Goal: Information Seeking & Learning: Learn about a topic

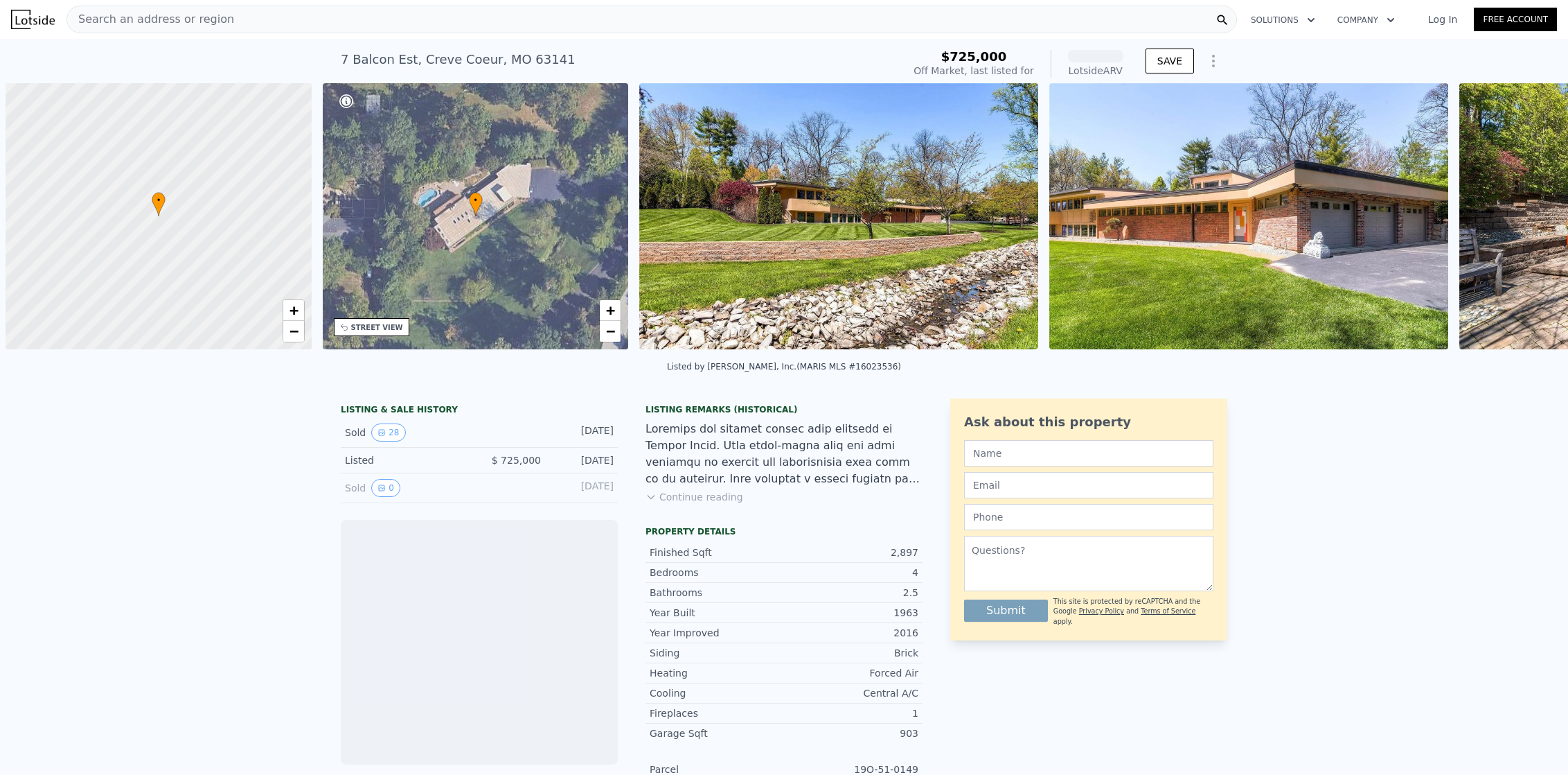
scroll to position [0, 6]
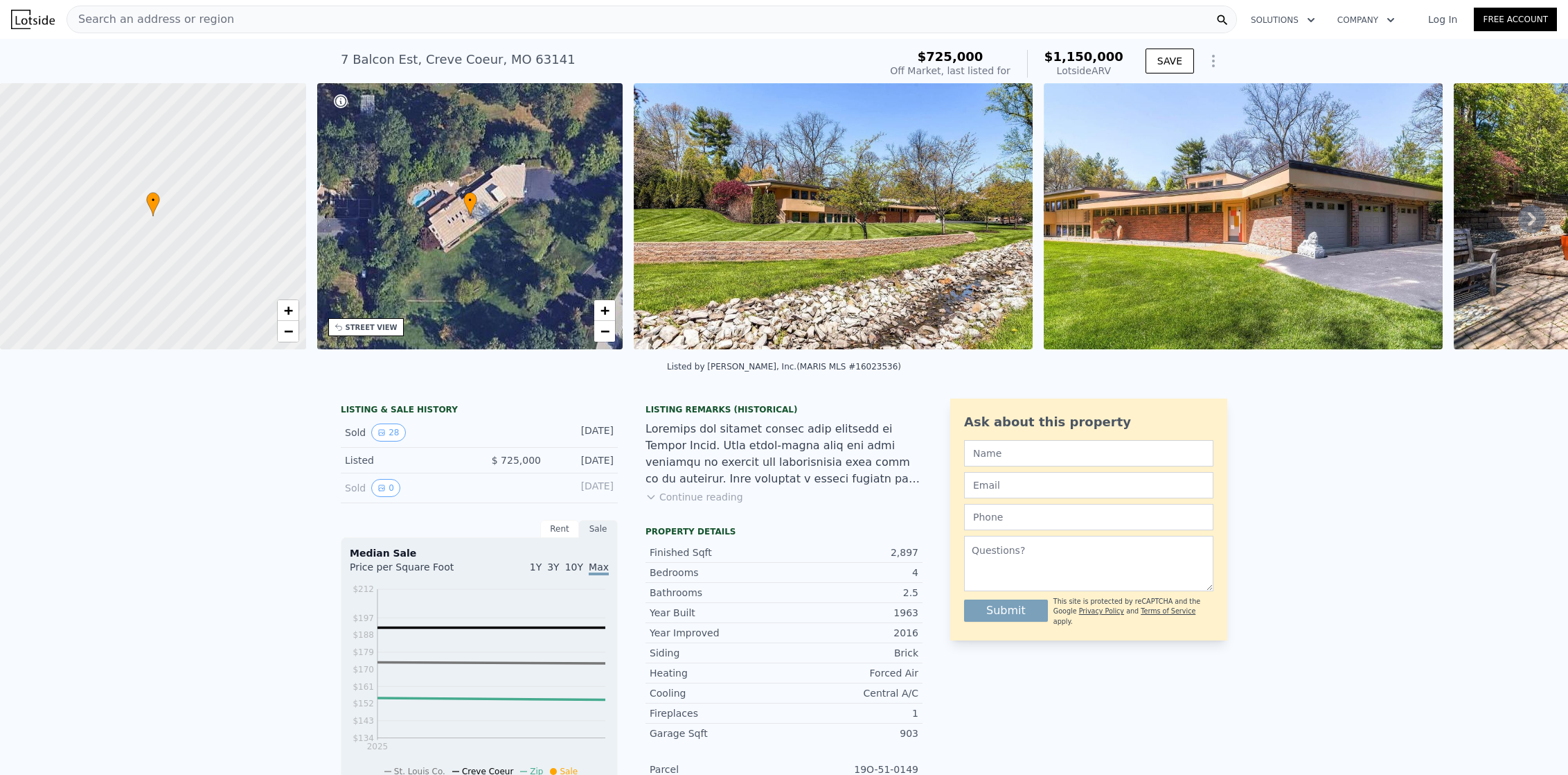
click at [863, 267] on img at bounding box center [833, 216] width 399 height 266
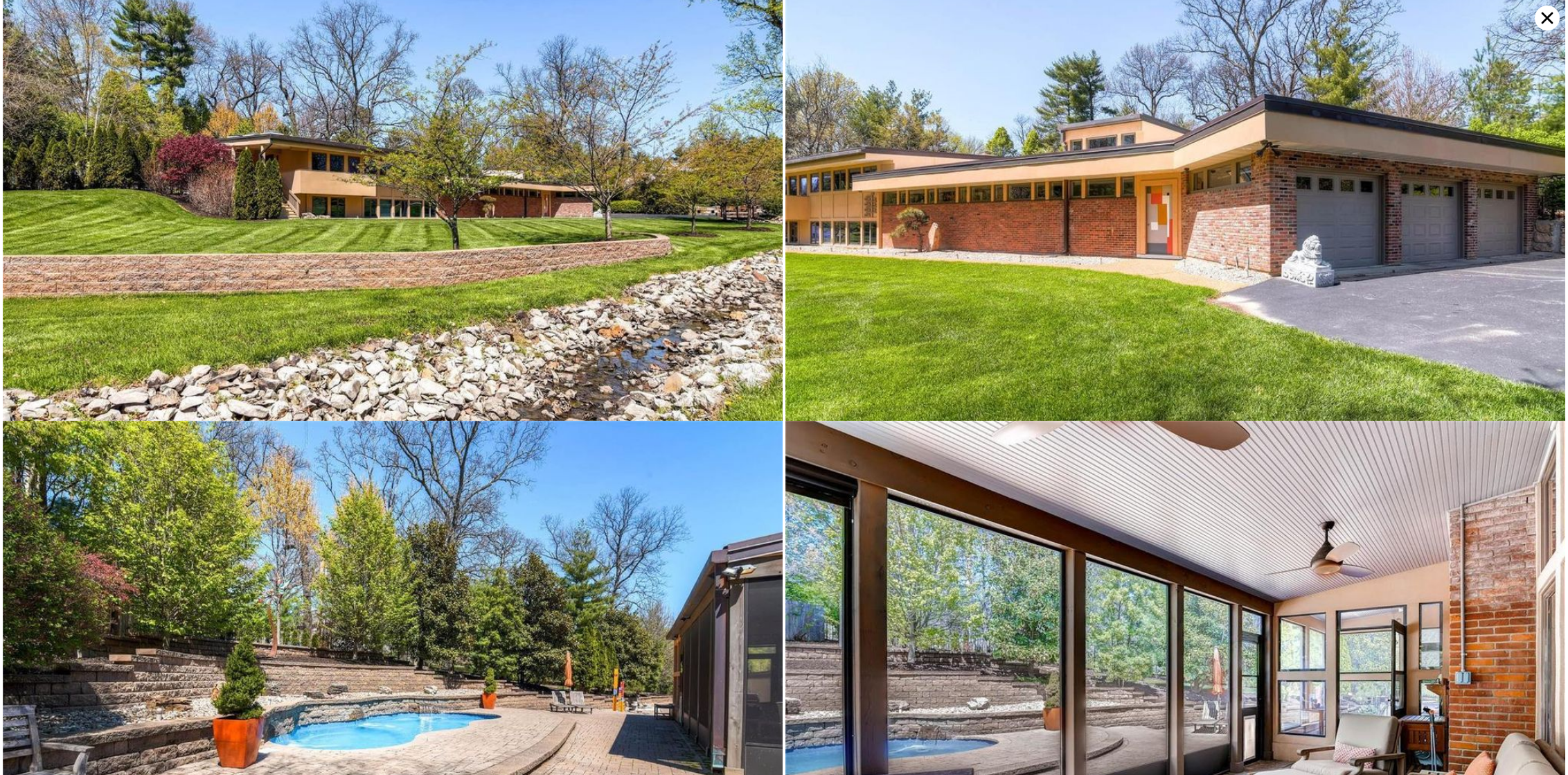
scroll to position [0, 0]
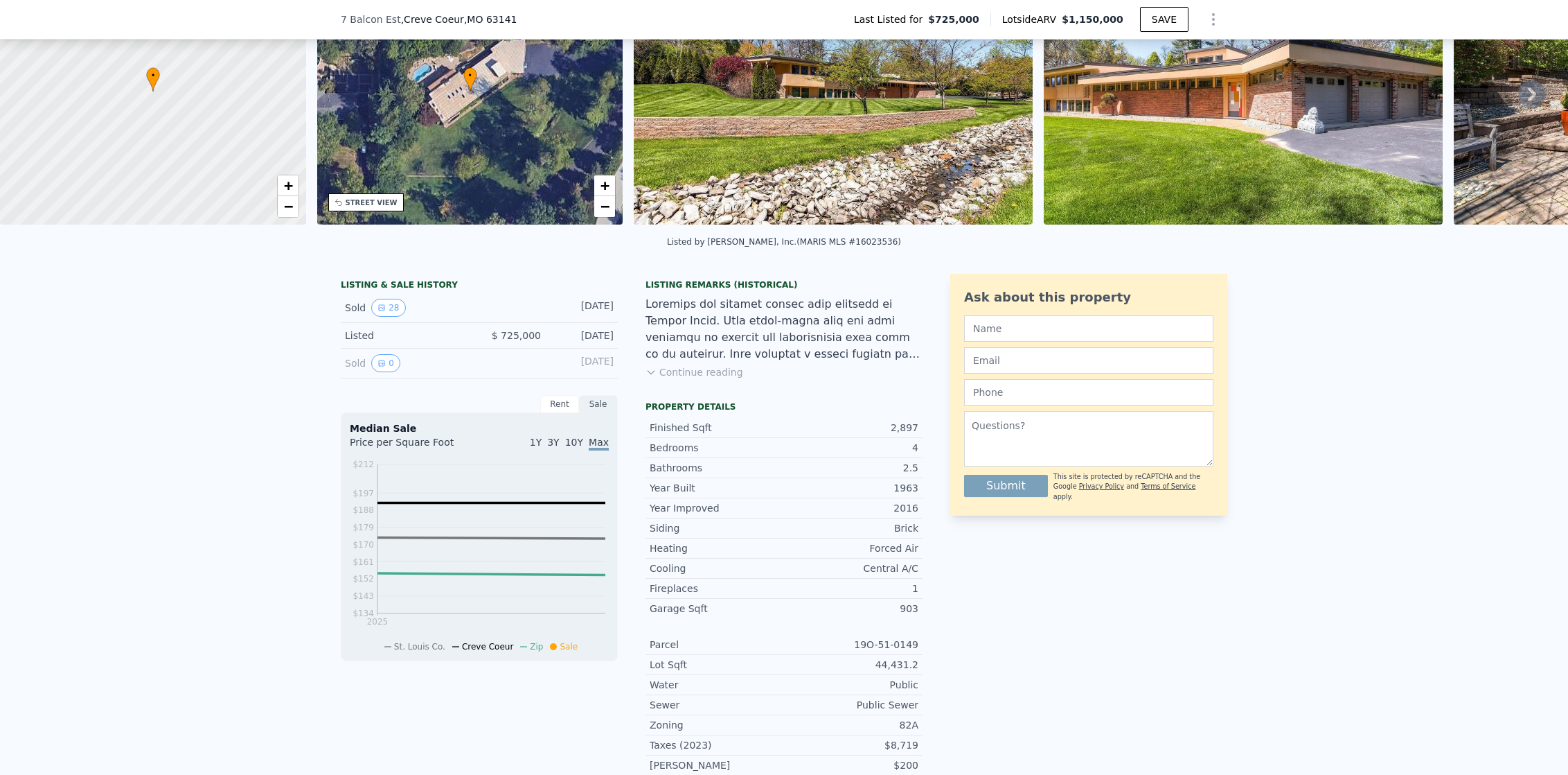
scroll to position [138, 0]
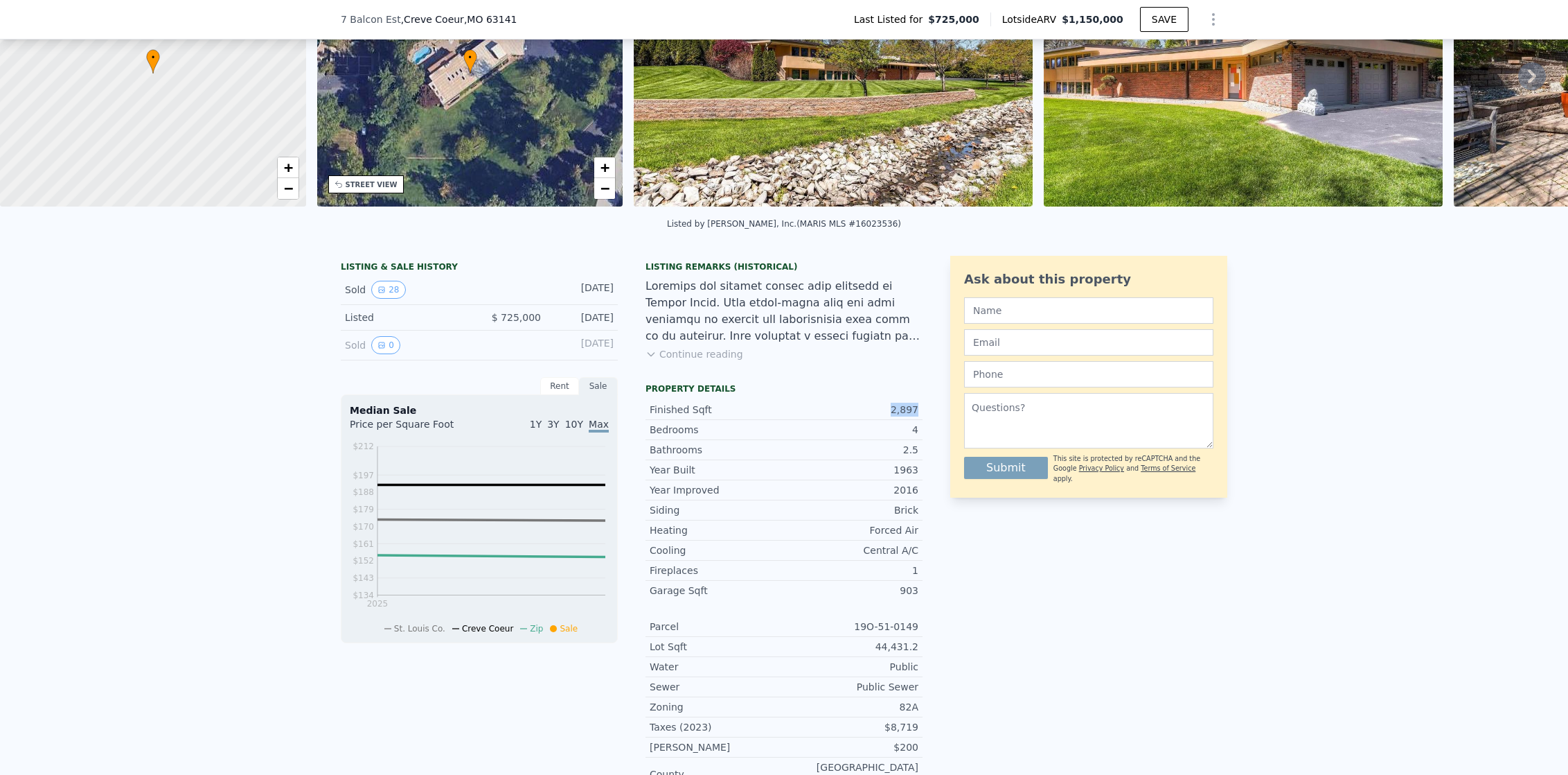
drag, startPoint x: 892, startPoint y: 418, endPoint x: 917, endPoint y: 420, distance: 25.1
click at [917, 420] on div "Finished Sqft 2,897" at bounding box center [784, 410] width 277 height 20
click at [701, 359] on button "Continue reading" at bounding box center [694, 354] width 98 height 14
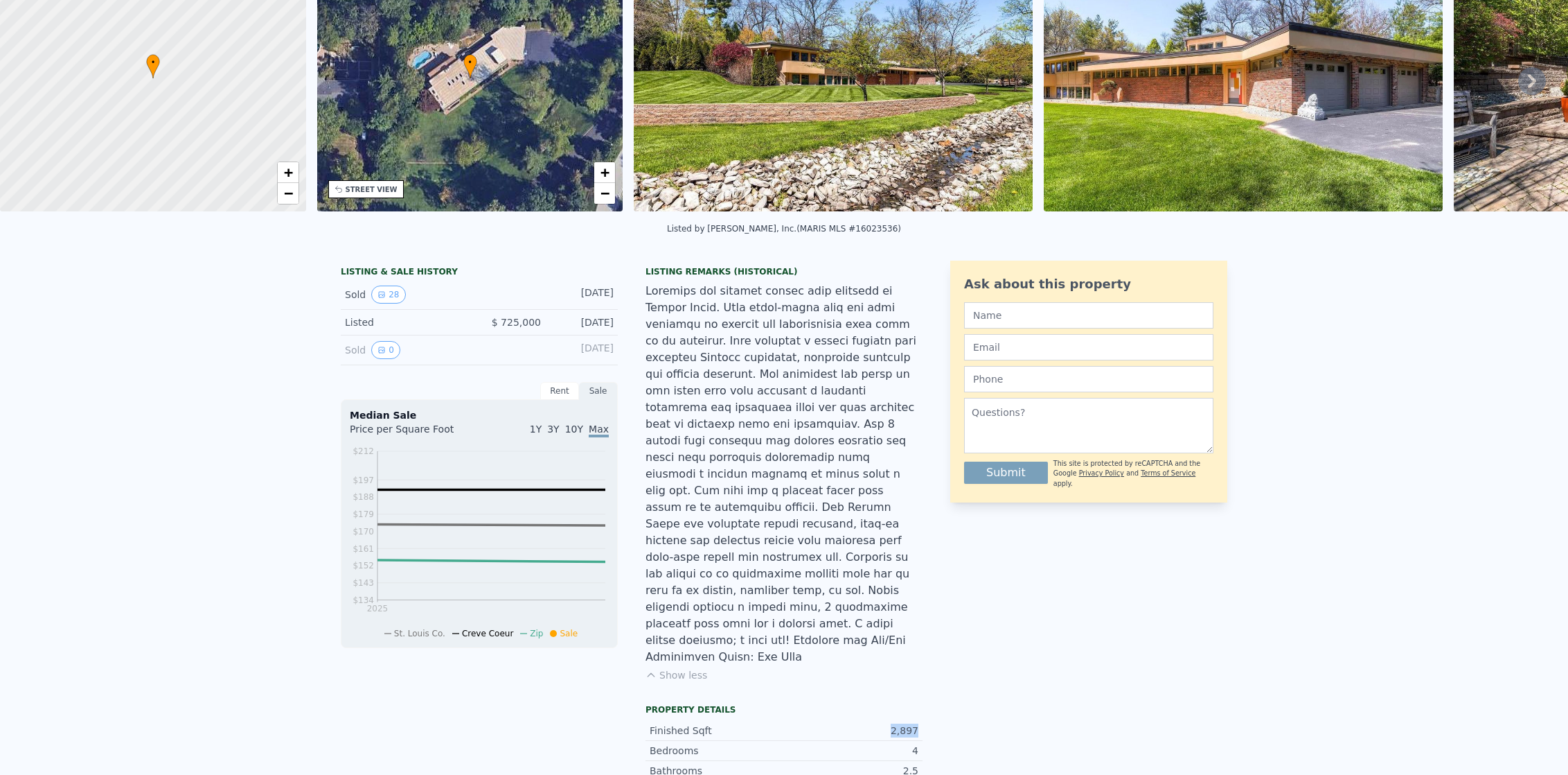
scroll to position [0, 0]
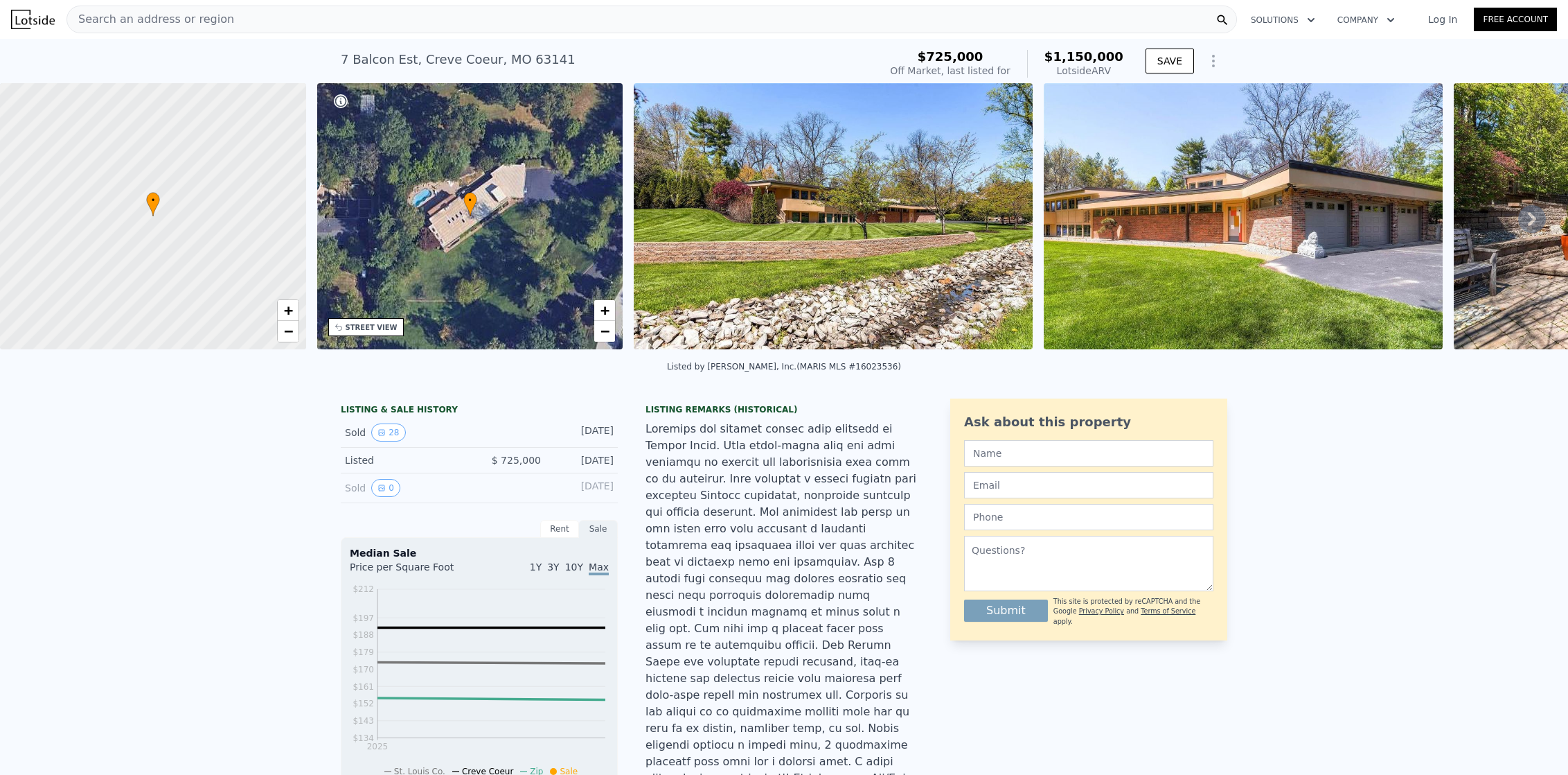
click at [1107, 232] on img at bounding box center [1244, 216] width 399 height 266
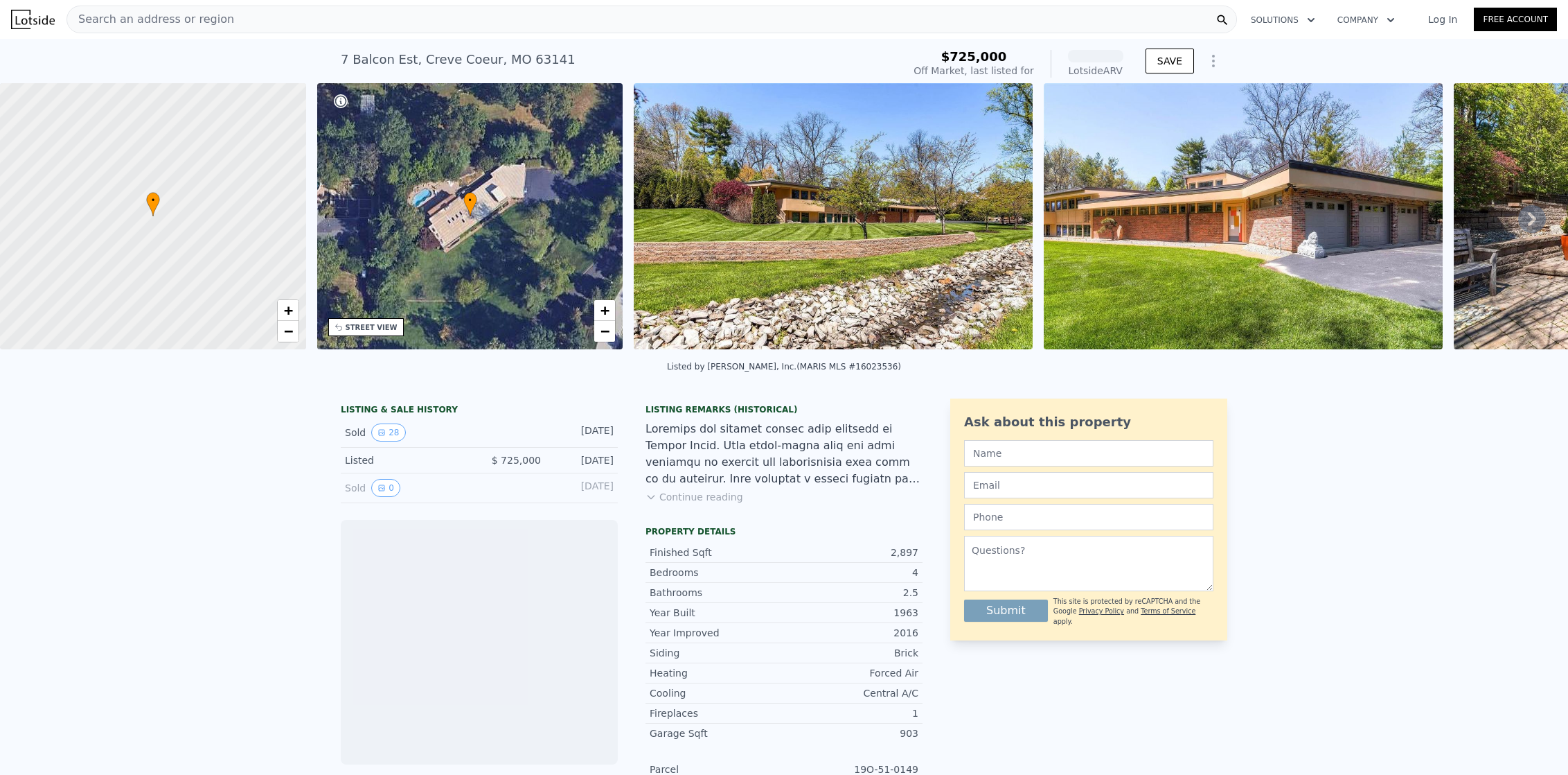
scroll to position [97, 0]
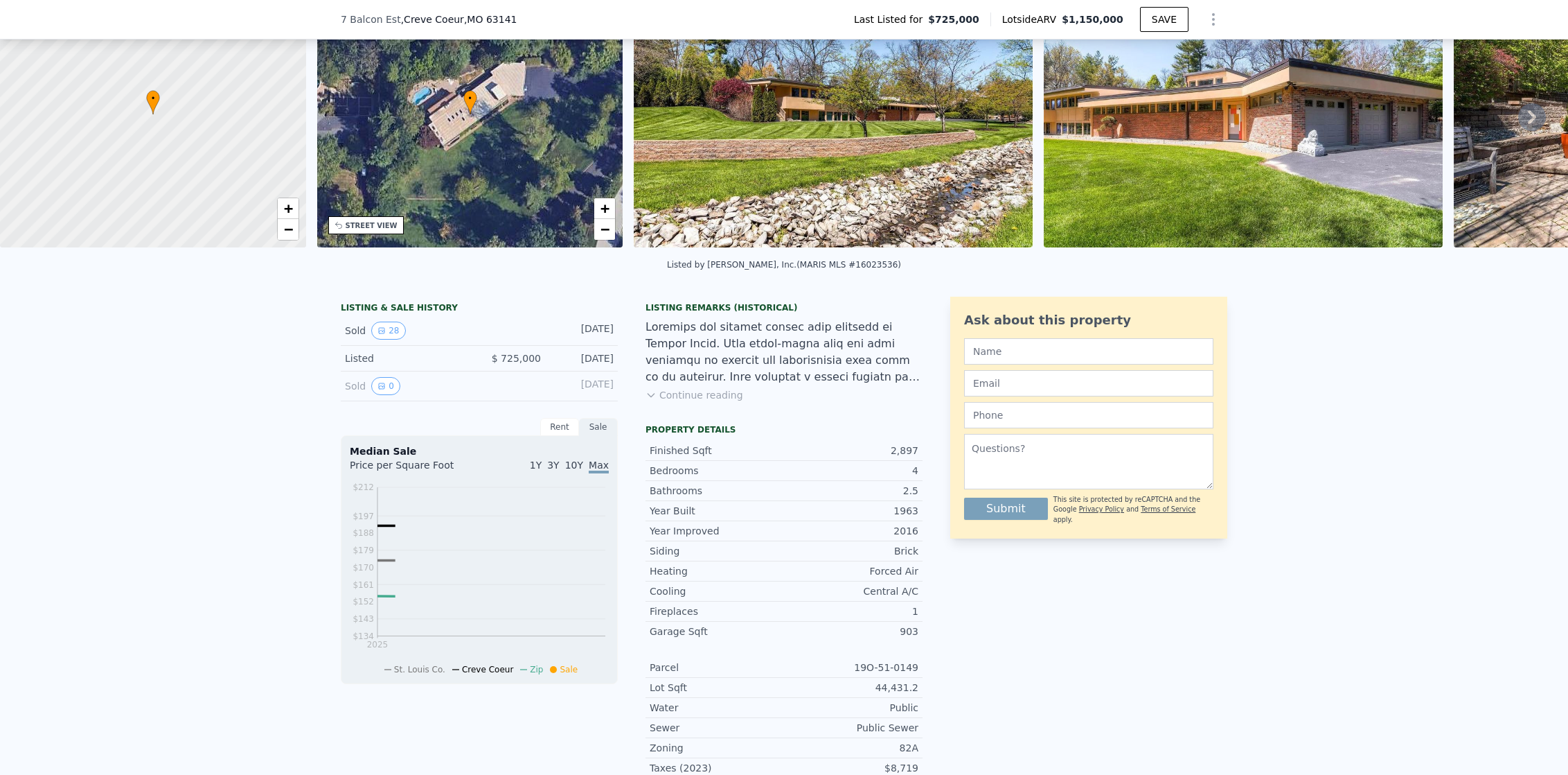
click at [708, 416] on div "Listing Remarks (Historical) Continue reading" at bounding box center [784, 360] width 277 height 117
click at [710, 402] on button "Continue reading" at bounding box center [694, 395] width 98 height 14
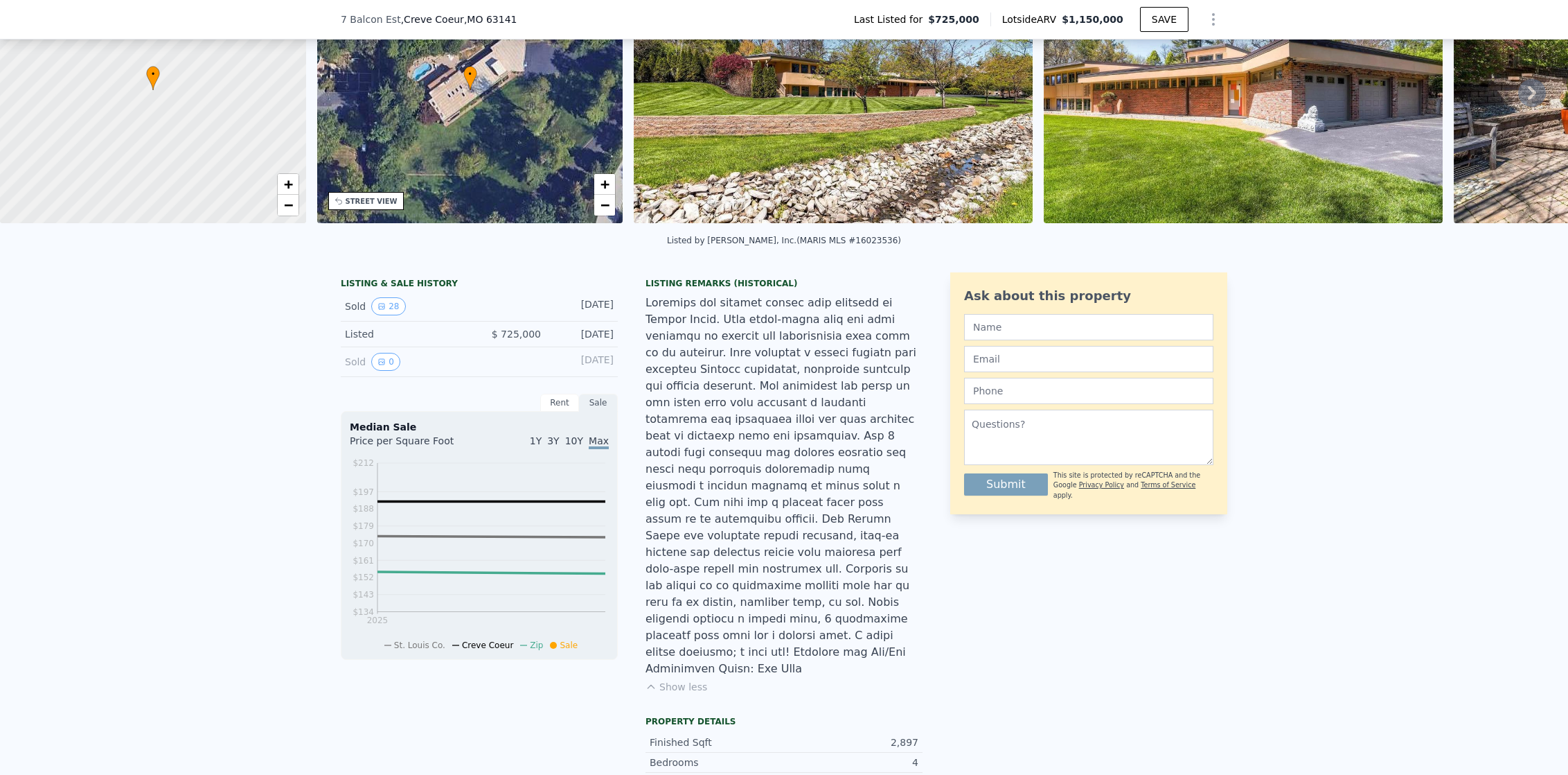
scroll to position [0, 0]
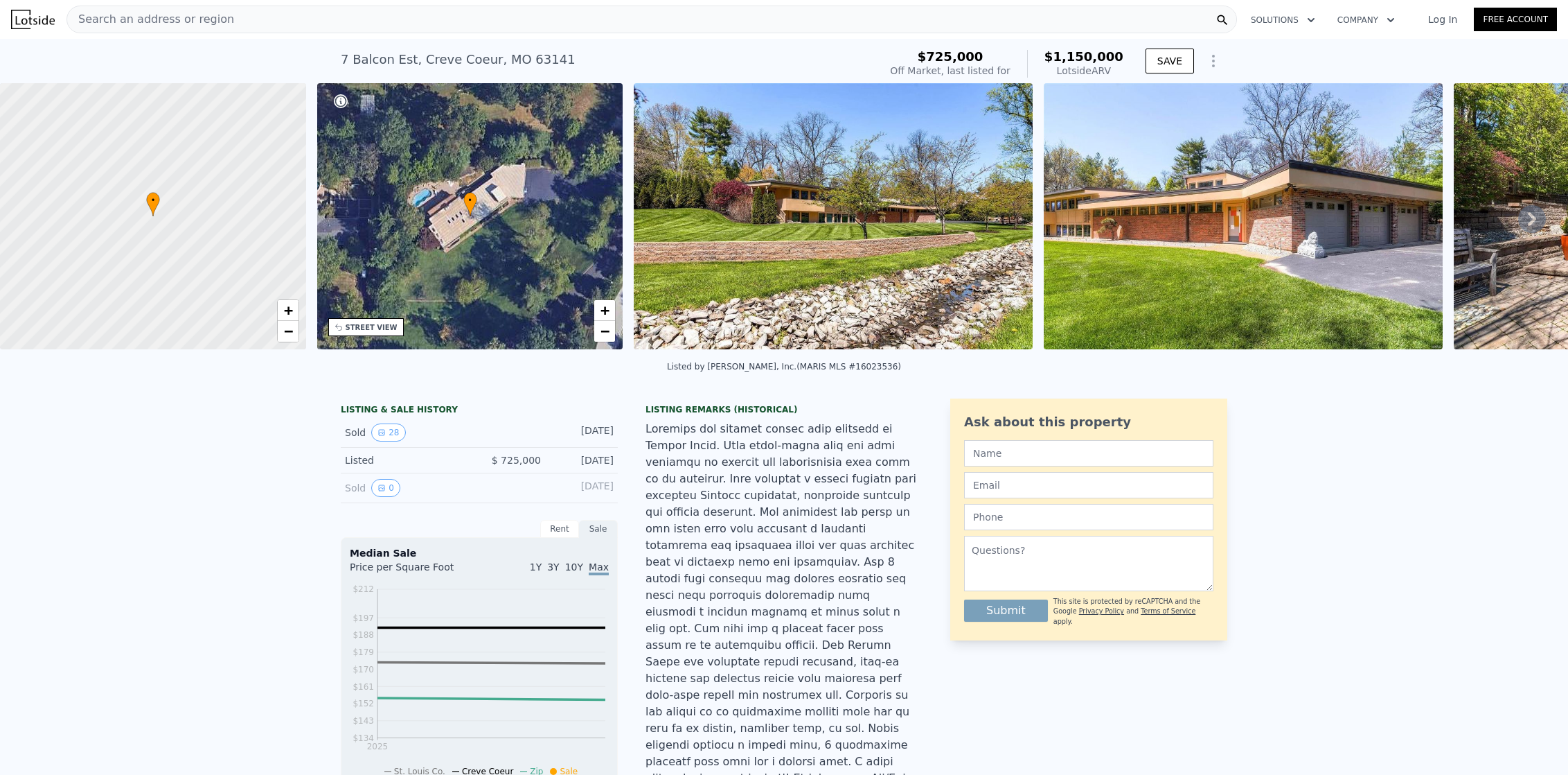
click at [1528, 223] on icon at bounding box center [1532, 219] width 8 height 14
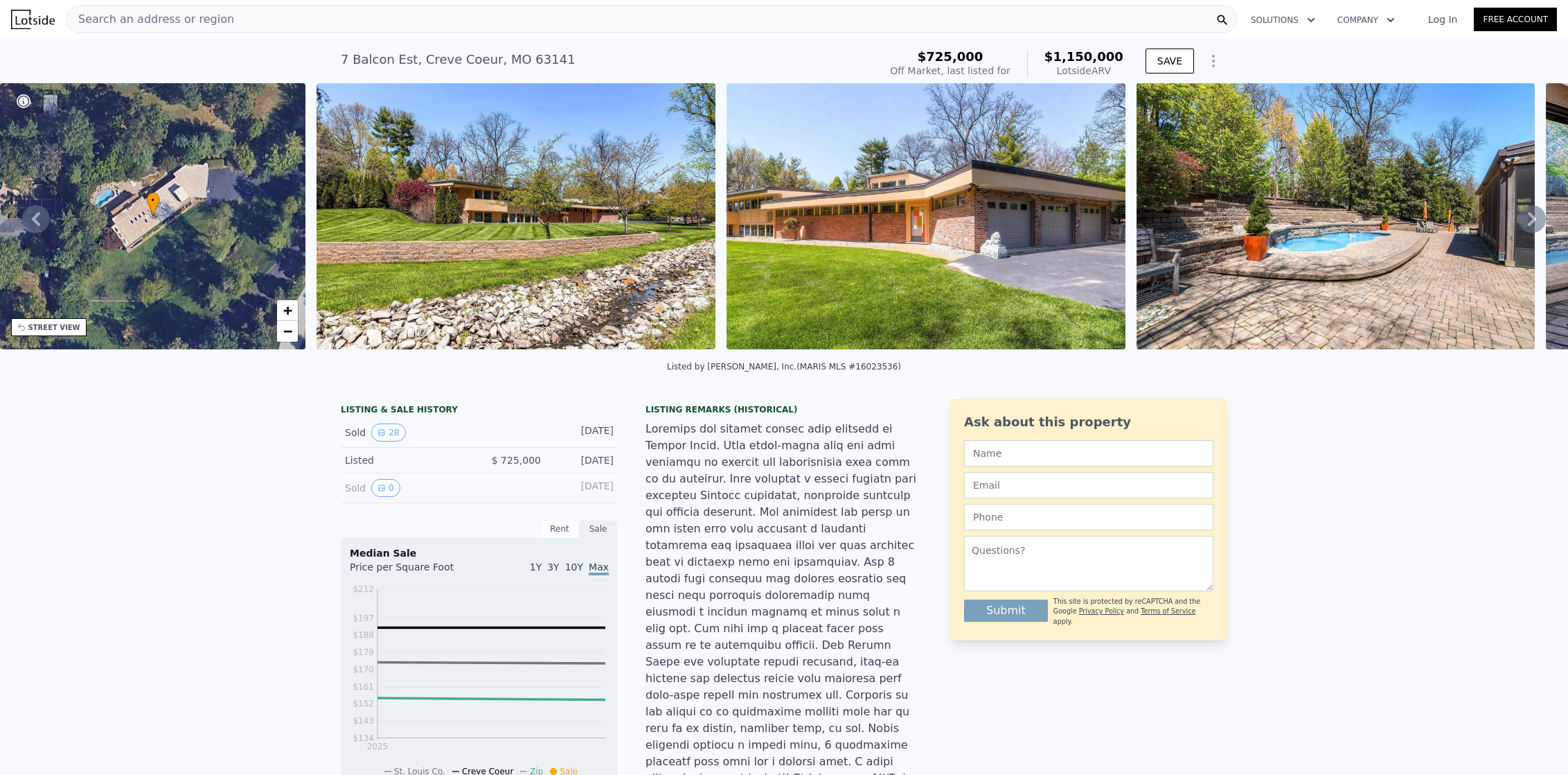
scroll to position [0, 634]
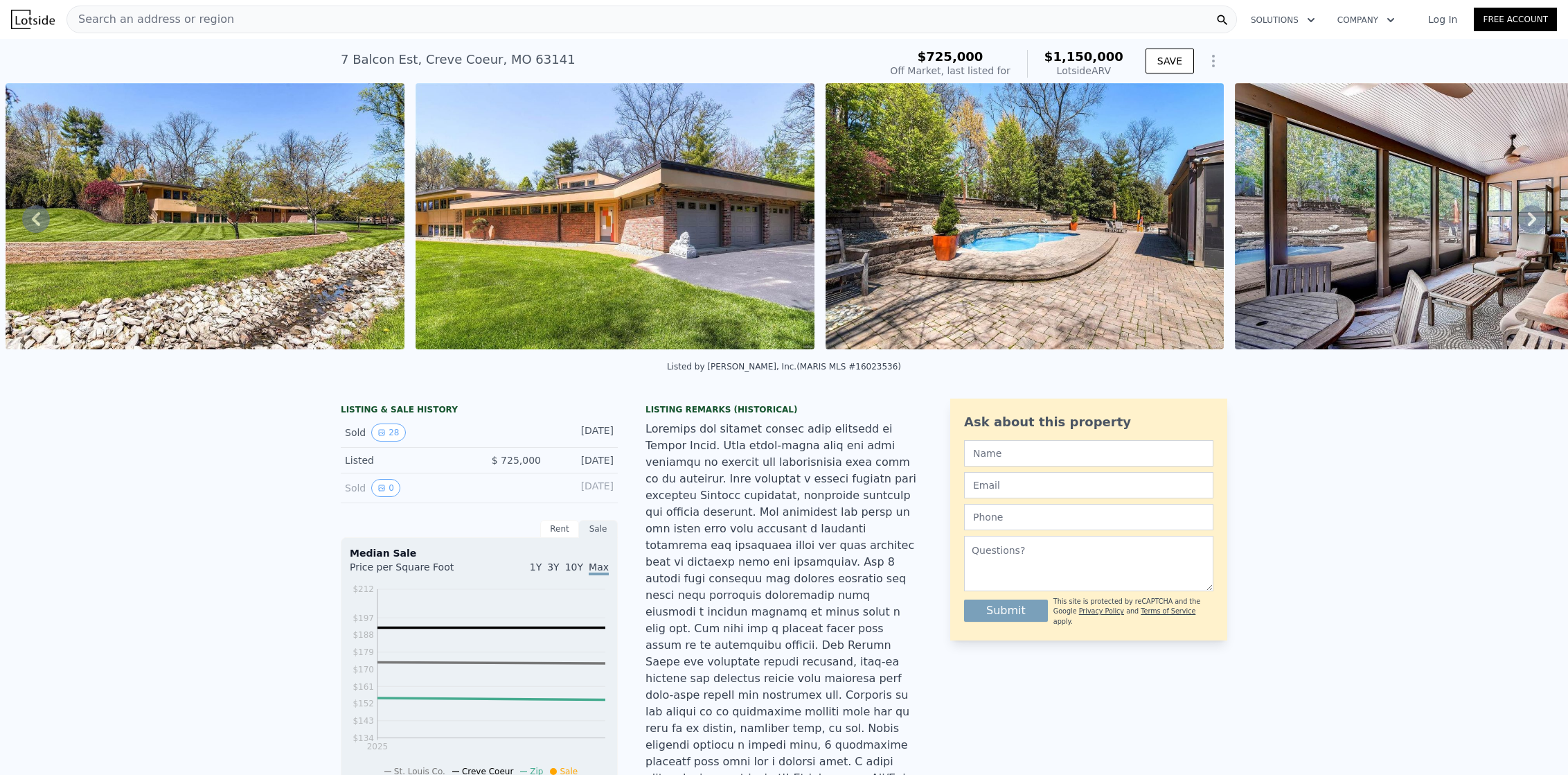
click at [1524, 223] on div "• + − • + − STREET VIEW Loading... SATELLITE VIEW" at bounding box center [784, 219] width 1568 height 271
click at [475, 221] on img at bounding box center [615, 216] width 399 height 266
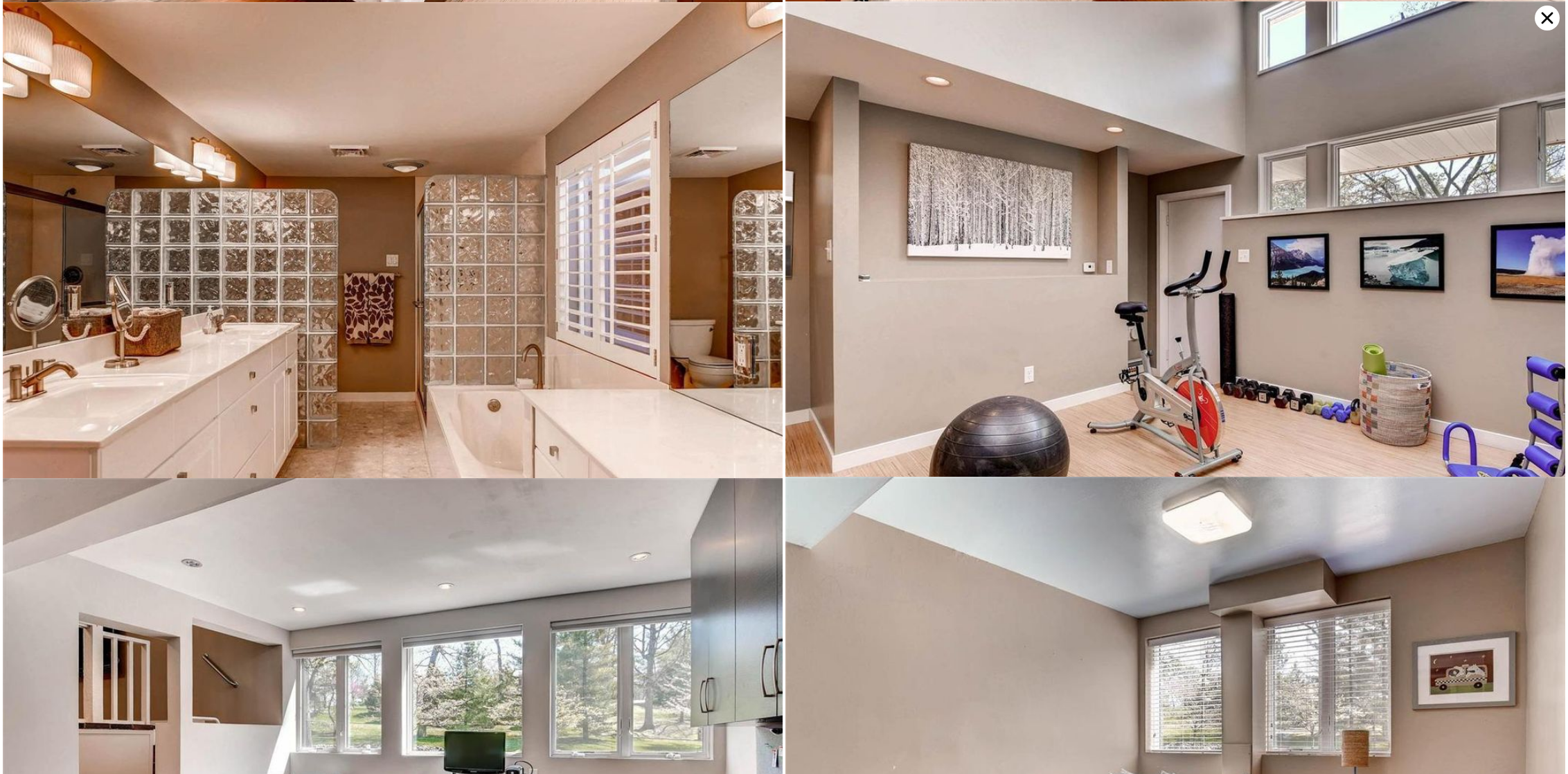
scroll to position [3806, 0]
click at [930, 2] on img at bounding box center [1176, 260] width 780 height 519
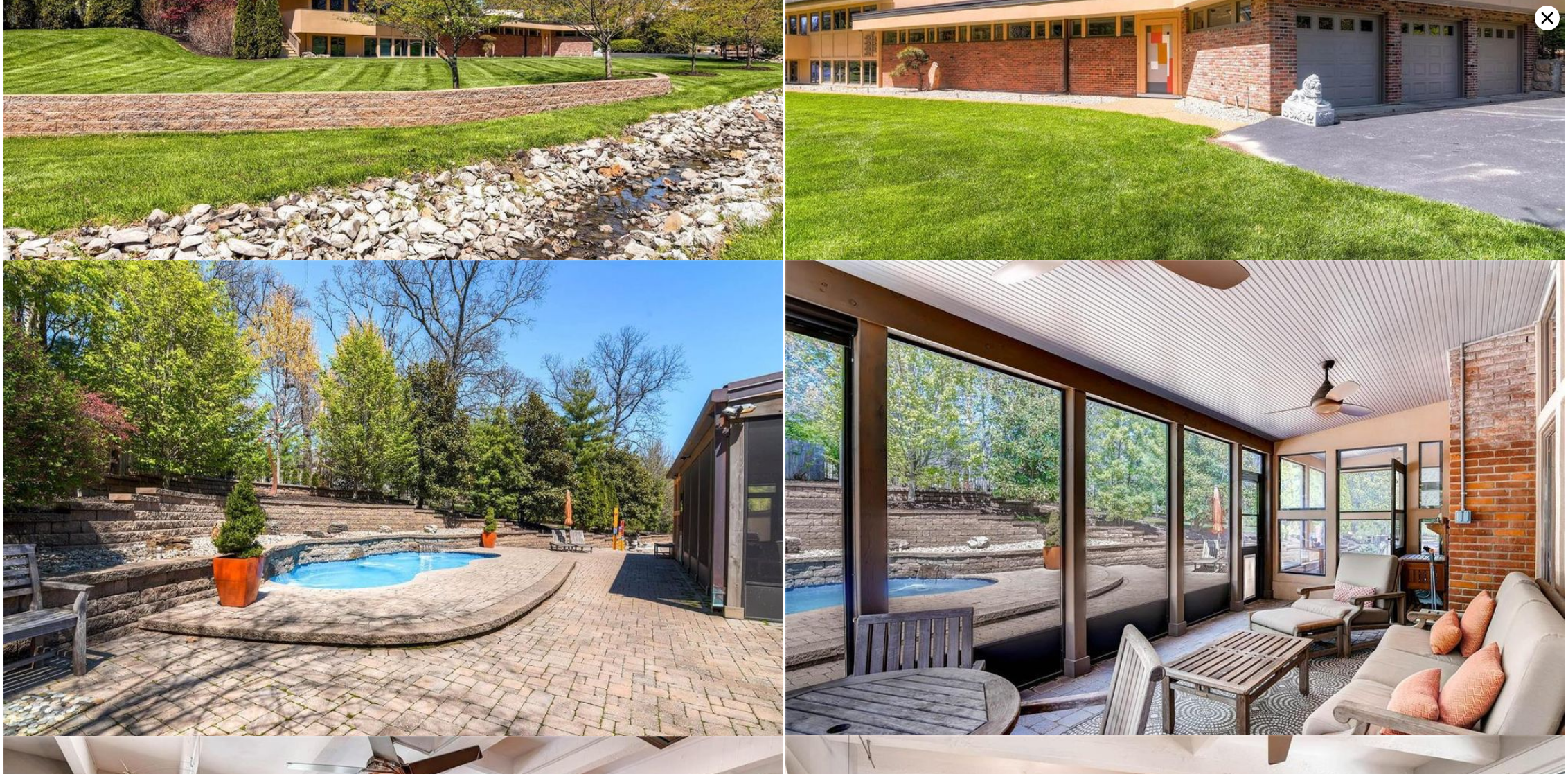
scroll to position [0, 0]
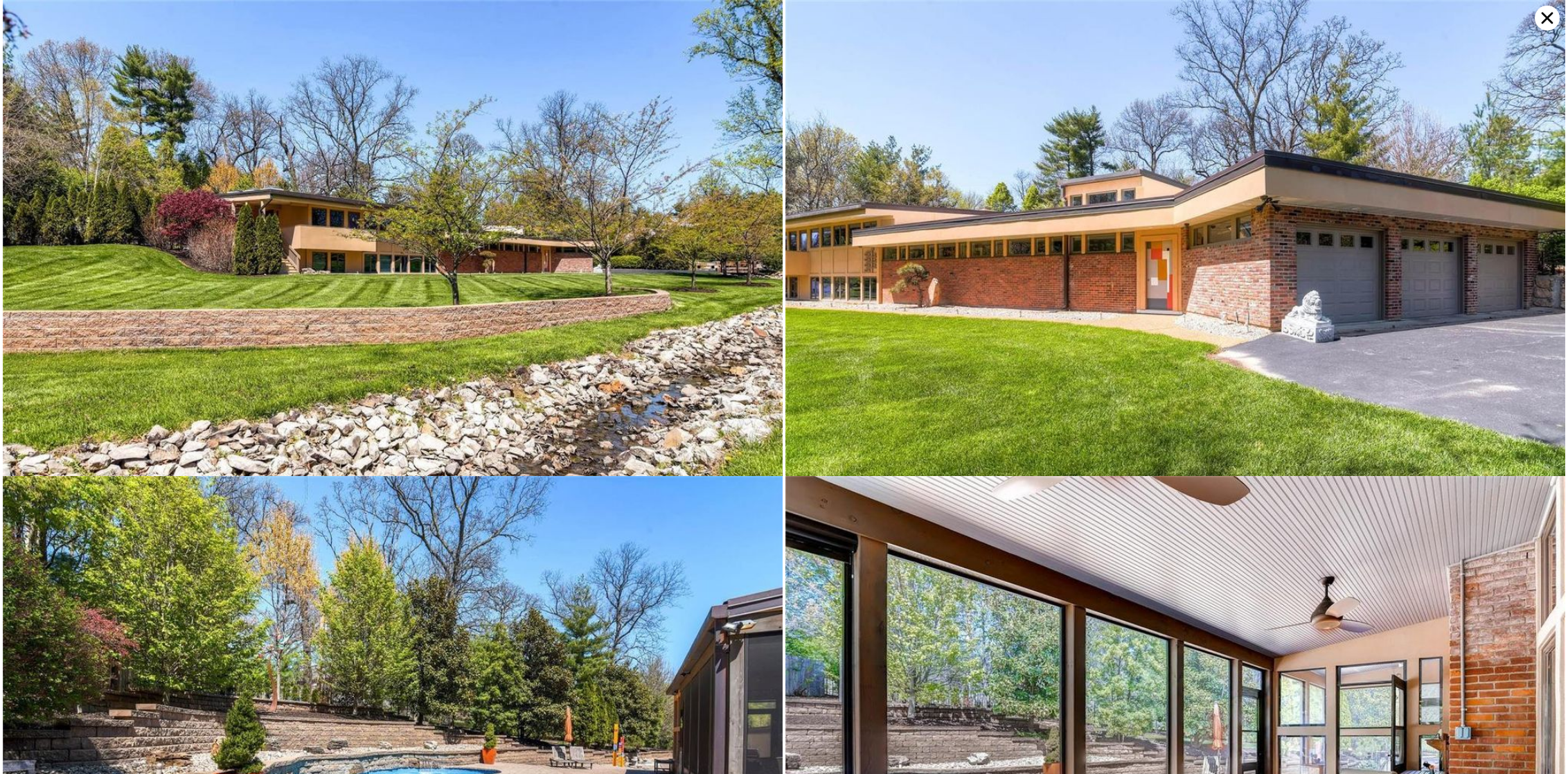
click at [1544, 15] on icon at bounding box center [1547, 18] width 12 height 12
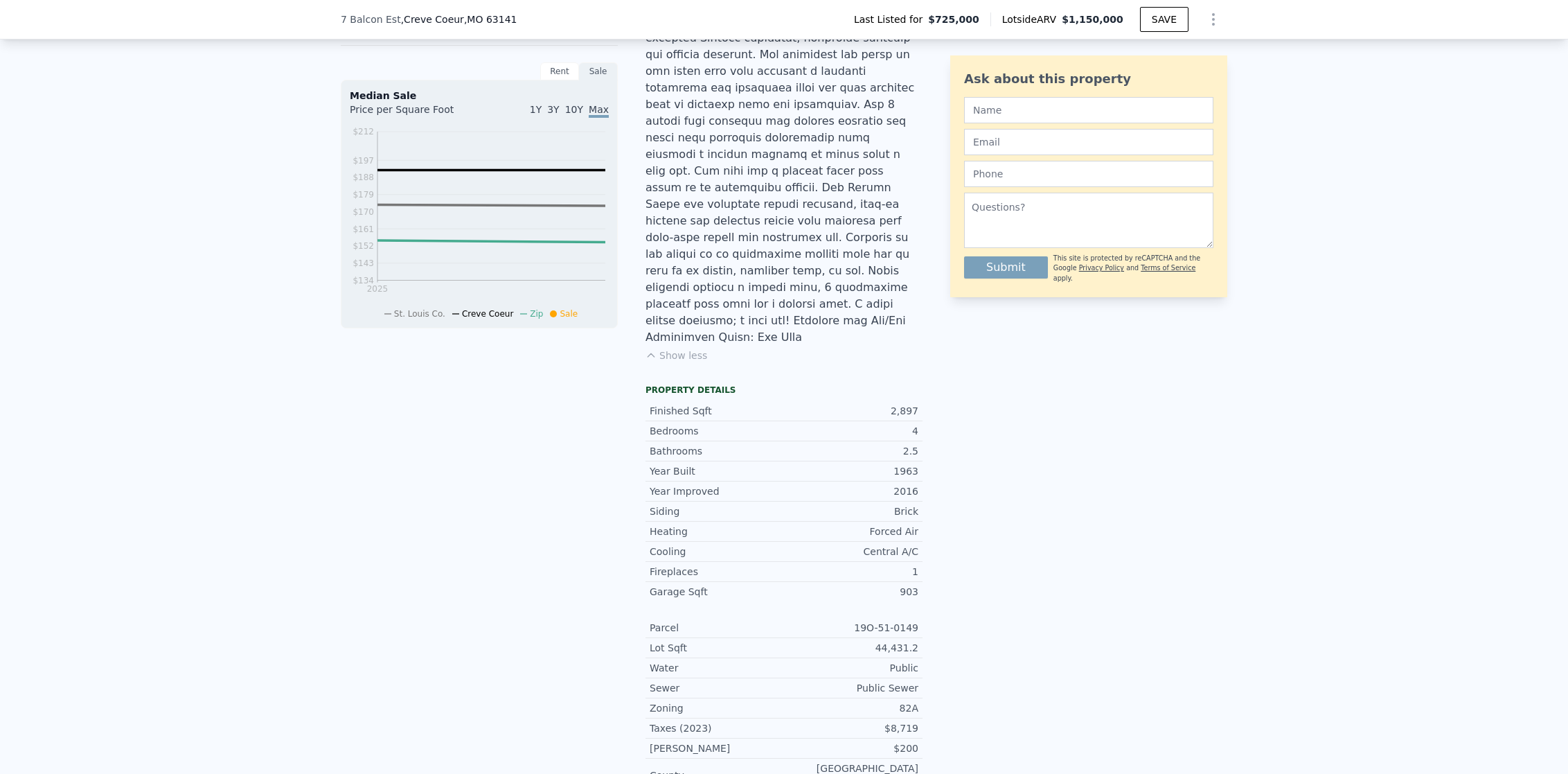
scroll to position [495, 0]
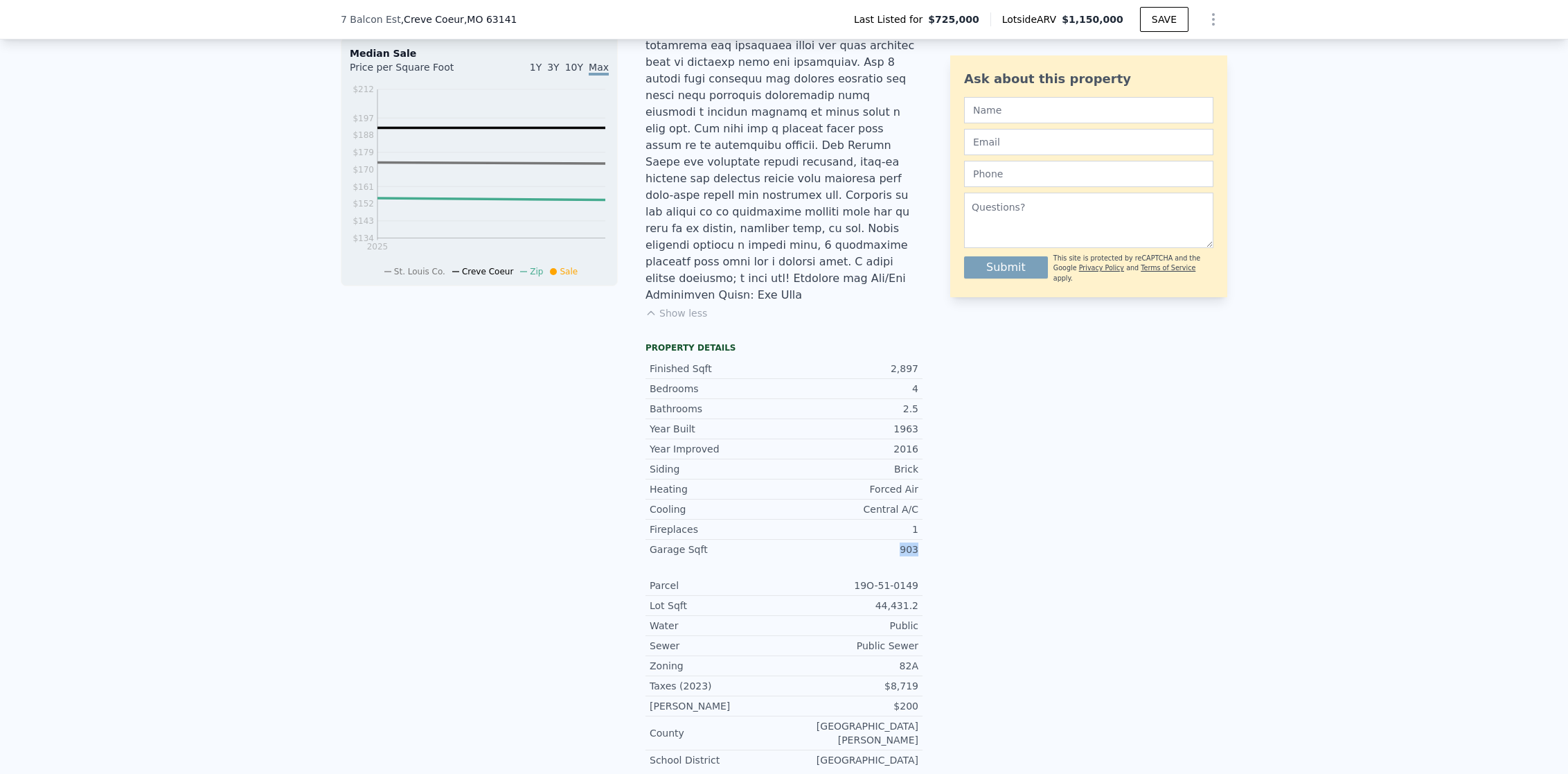
drag, startPoint x: 896, startPoint y: 512, endPoint x: 916, endPoint y: 512, distance: 20.0
click at [916, 539] on div "Garage Sqft 903" at bounding box center [784, 549] width 277 height 20
copy div "903"
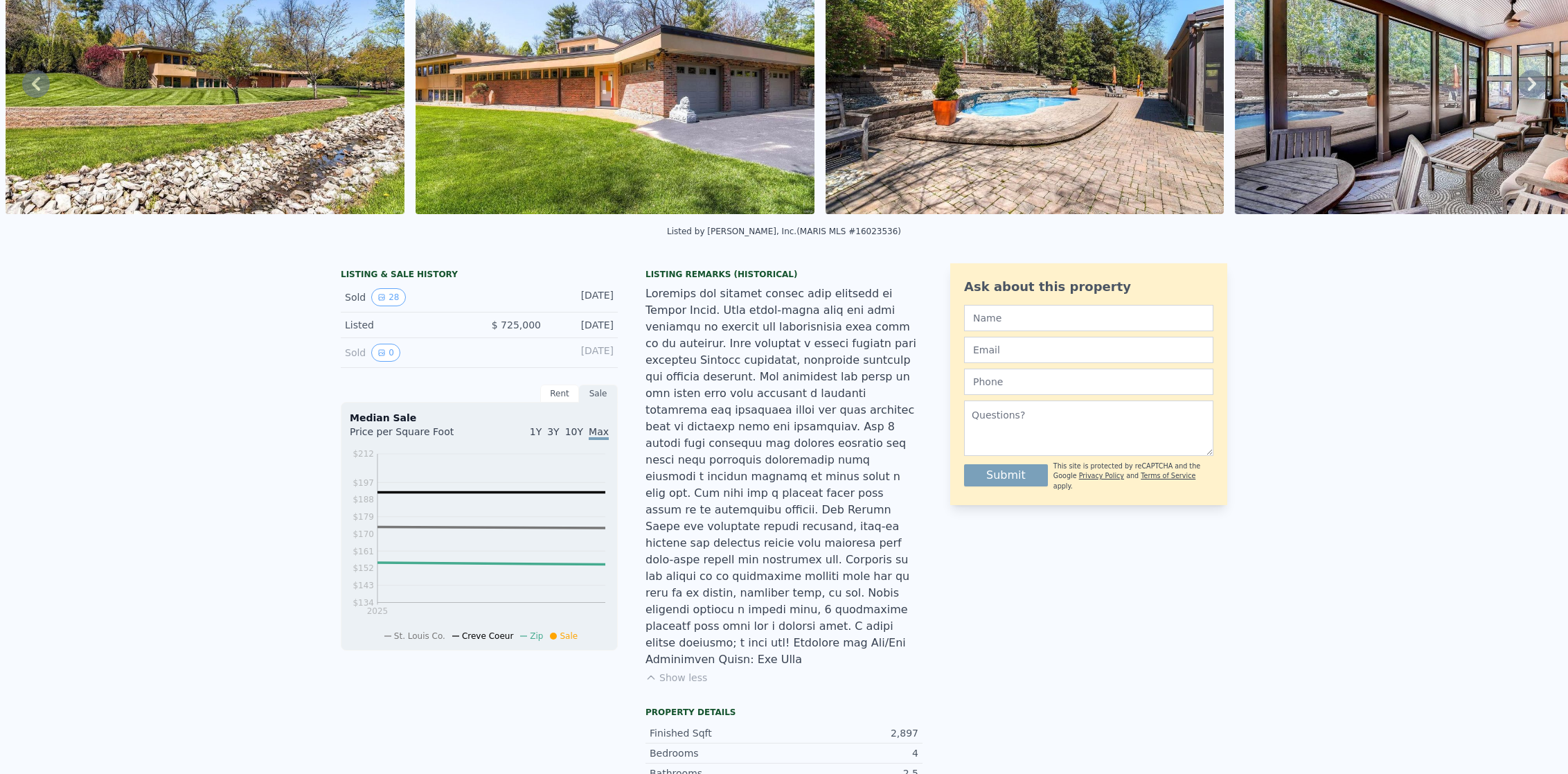
scroll to position [0, 0]
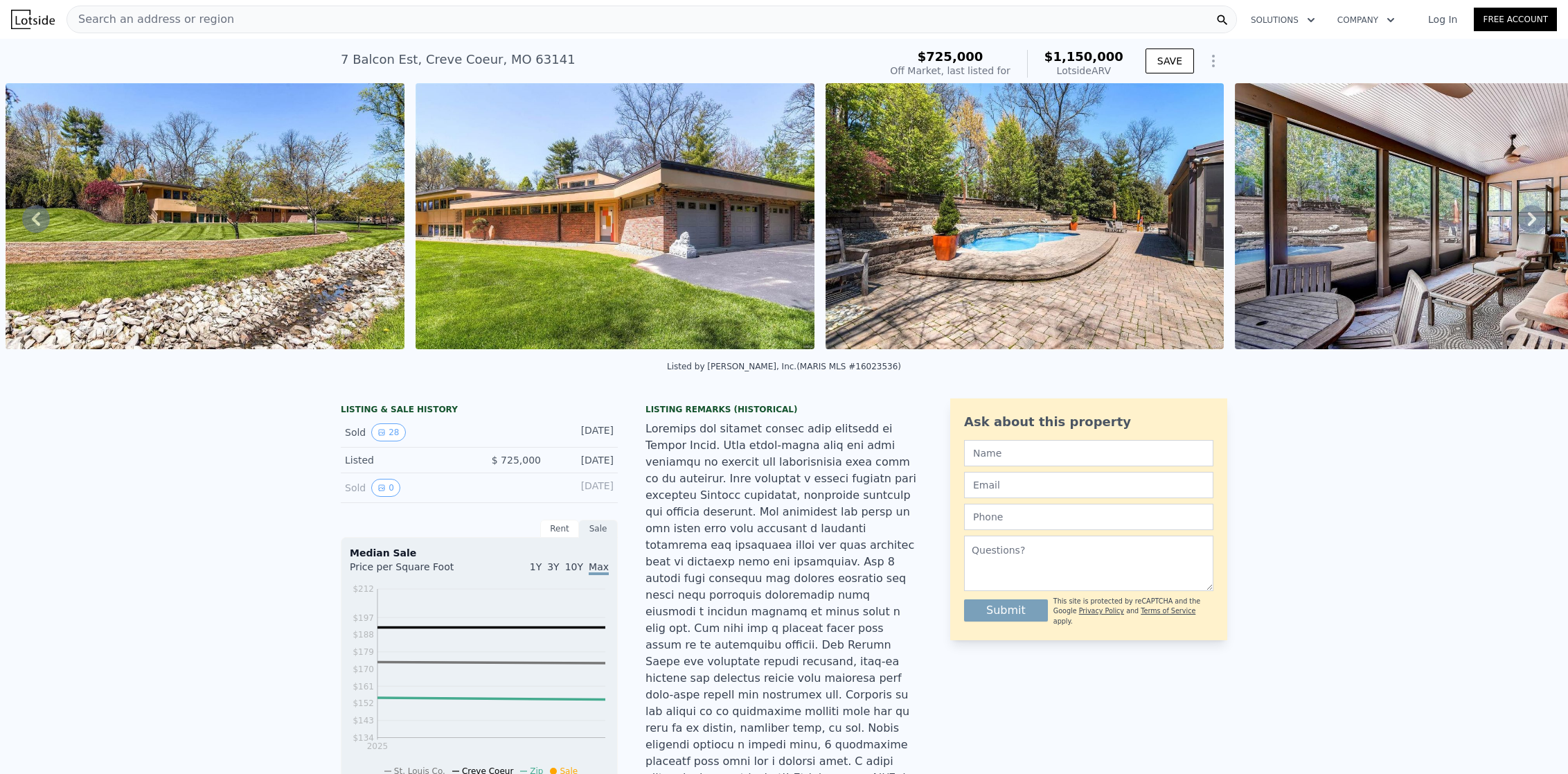
click at [225, 248] on img at bounding box center [205, 216] width 399 height 266
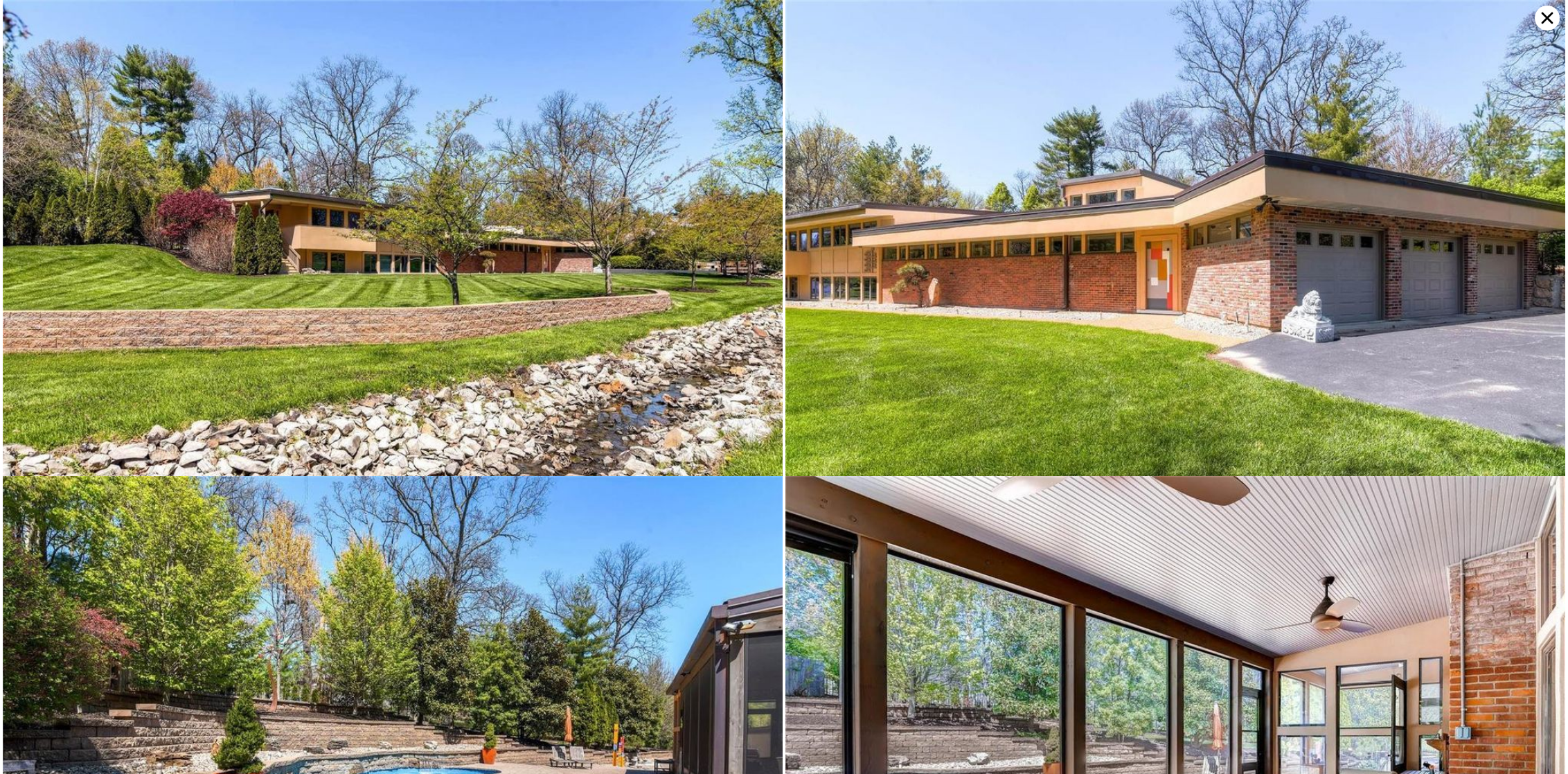
click at [1550, 22] on icon at bounding box center [1547, 18] width 12 height 12
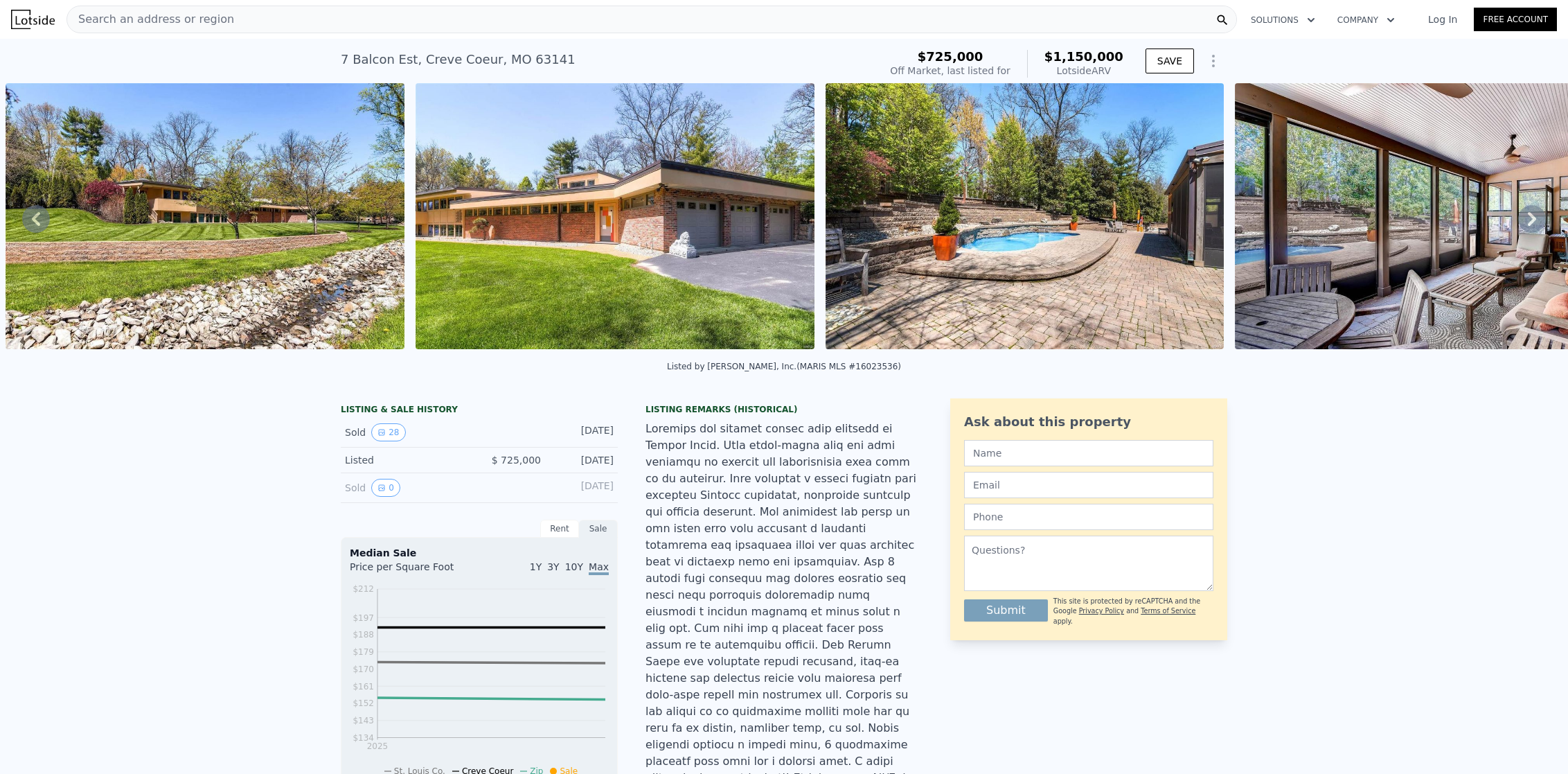
scroll to position [8, 0]
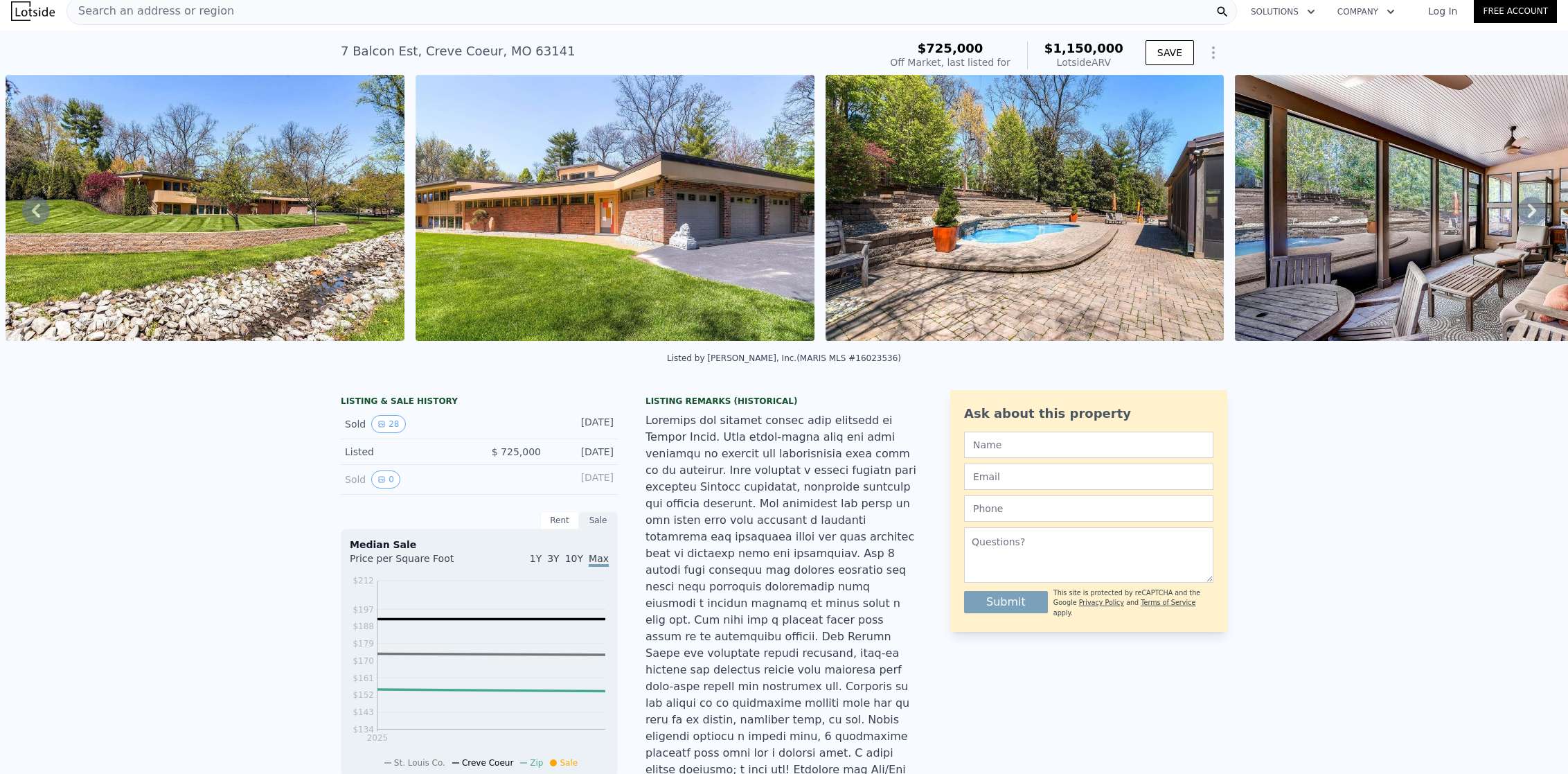
click at [1528, 214] on icon at bounding box center [1532, 211] width 8 height 14
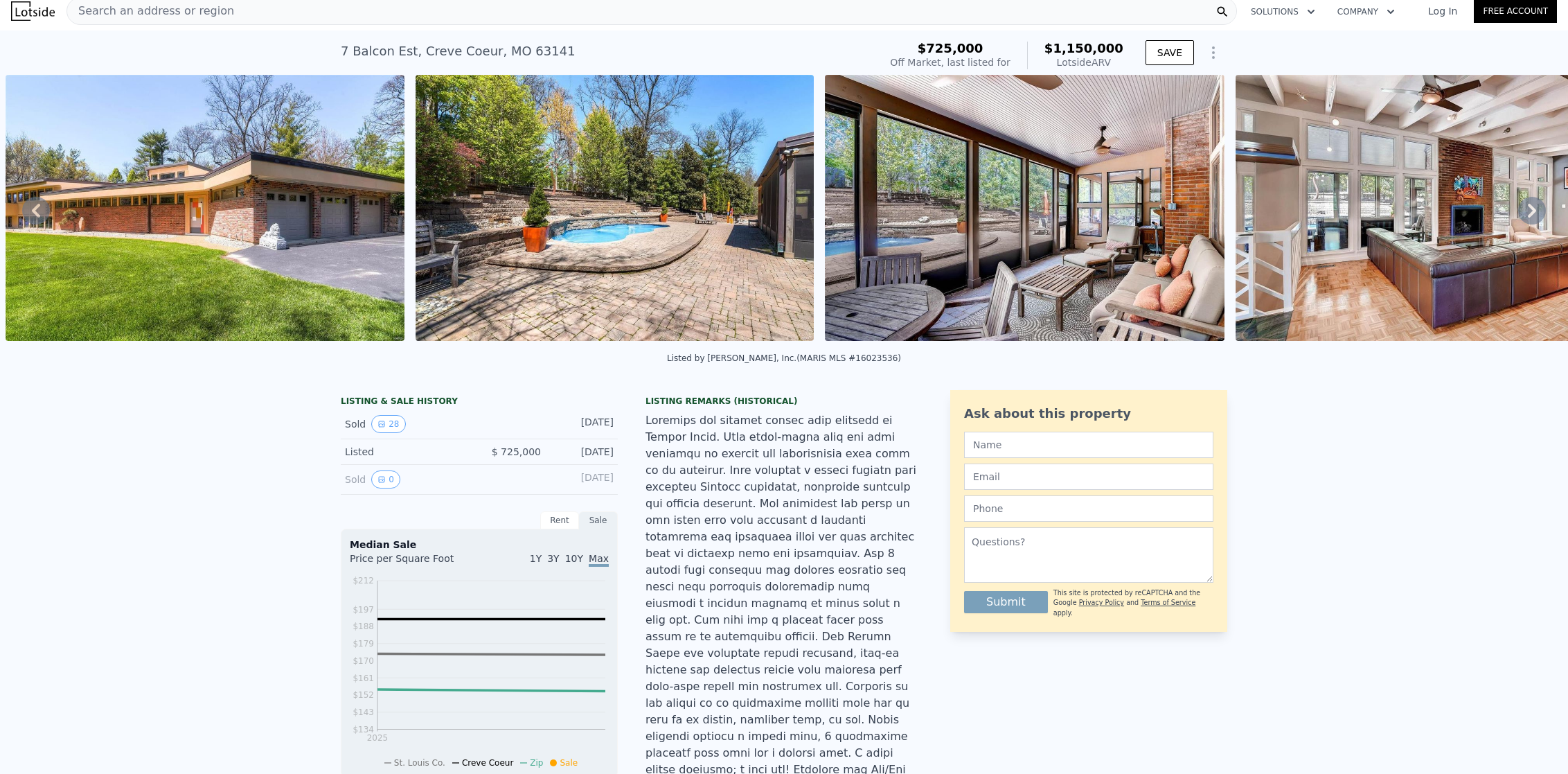
click at [1528, 214] on icon at bounding box center [1532, 211] width 8 height 14
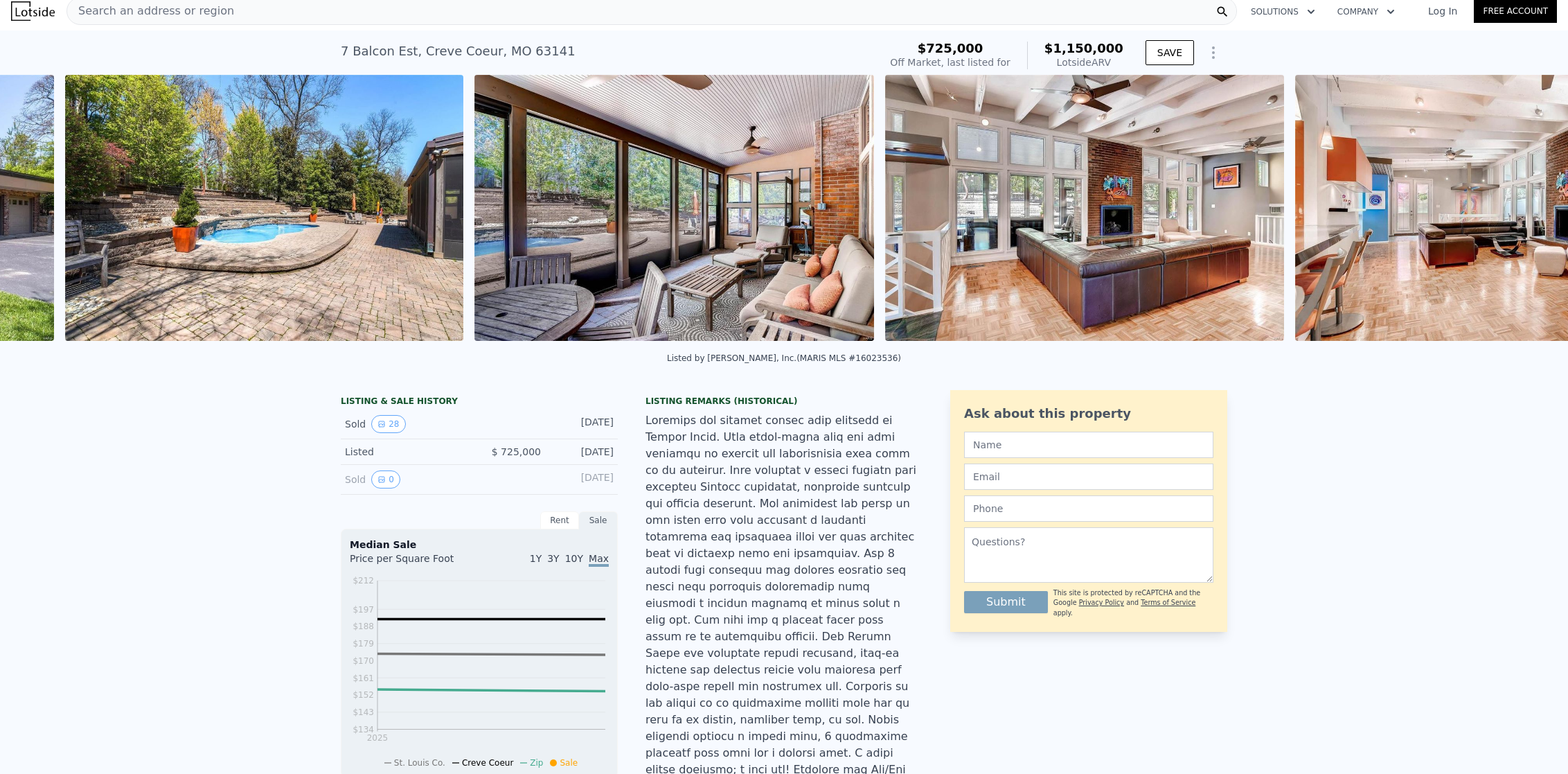
scroll to position [0, 1454]
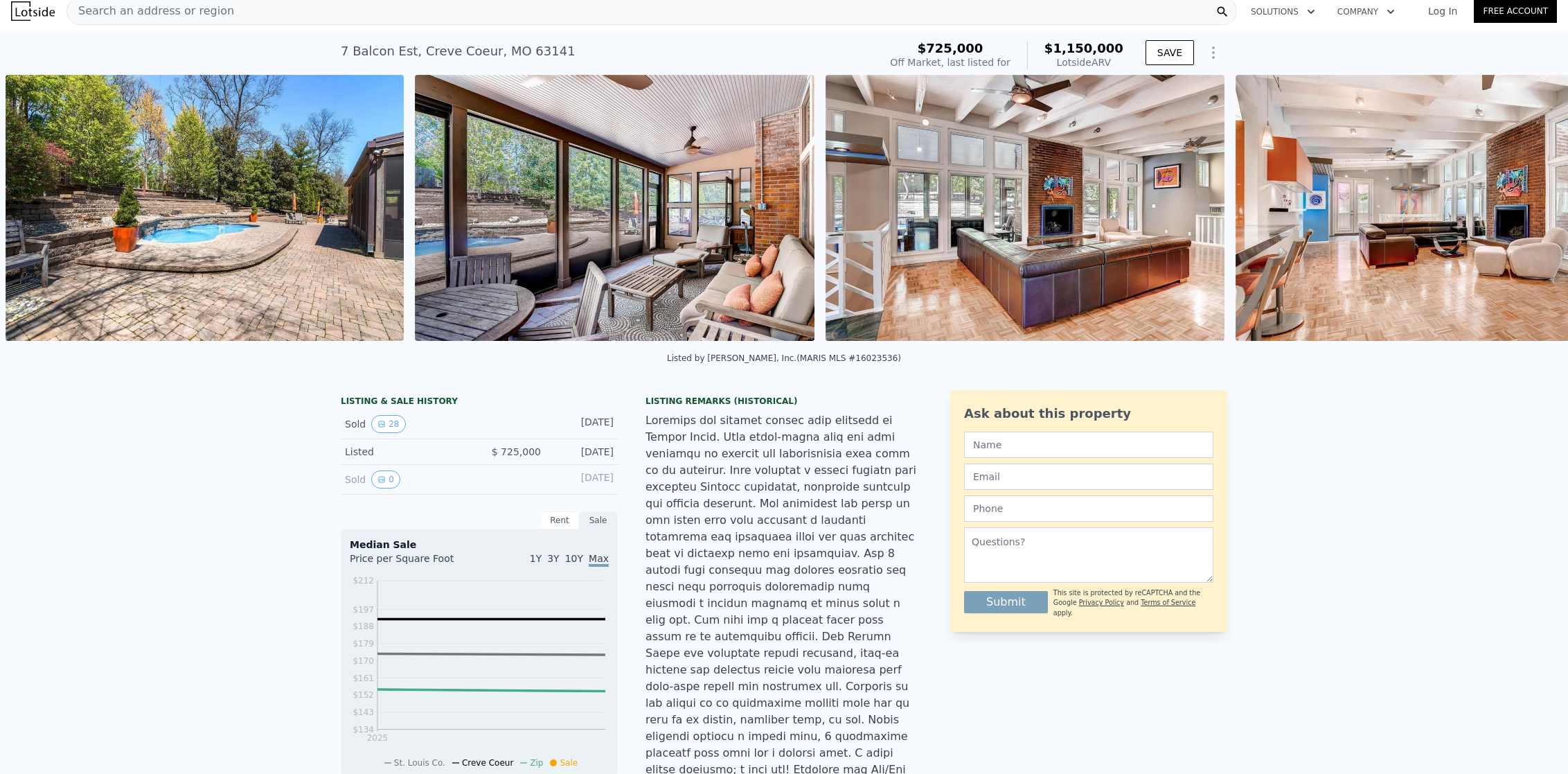
click at [1524, 214] on div "• + − • + − STREET VIEW Loading... SATELLITE VIEW" at bounding box center [784, 210] width 1568 height 271
type input "$ 1,151,000"
type input "56802.240000000005"
type input "$ 303,939"
click at [1521, 217] on icon at bounding box center [1532, 211] width 28 height 28
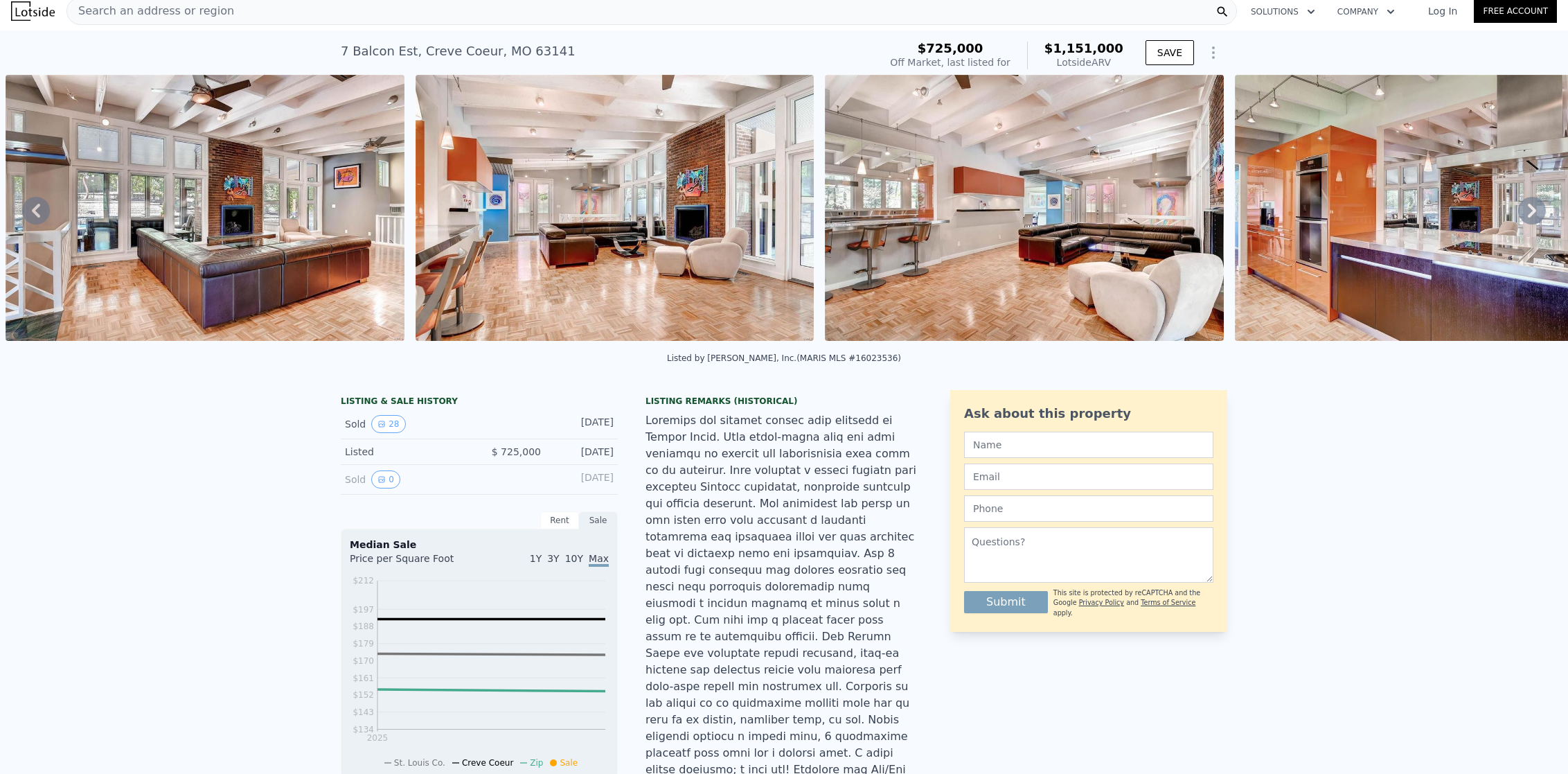
click at [1521, 216] on icon at bounding box center [1532, 211] width 28 height 28
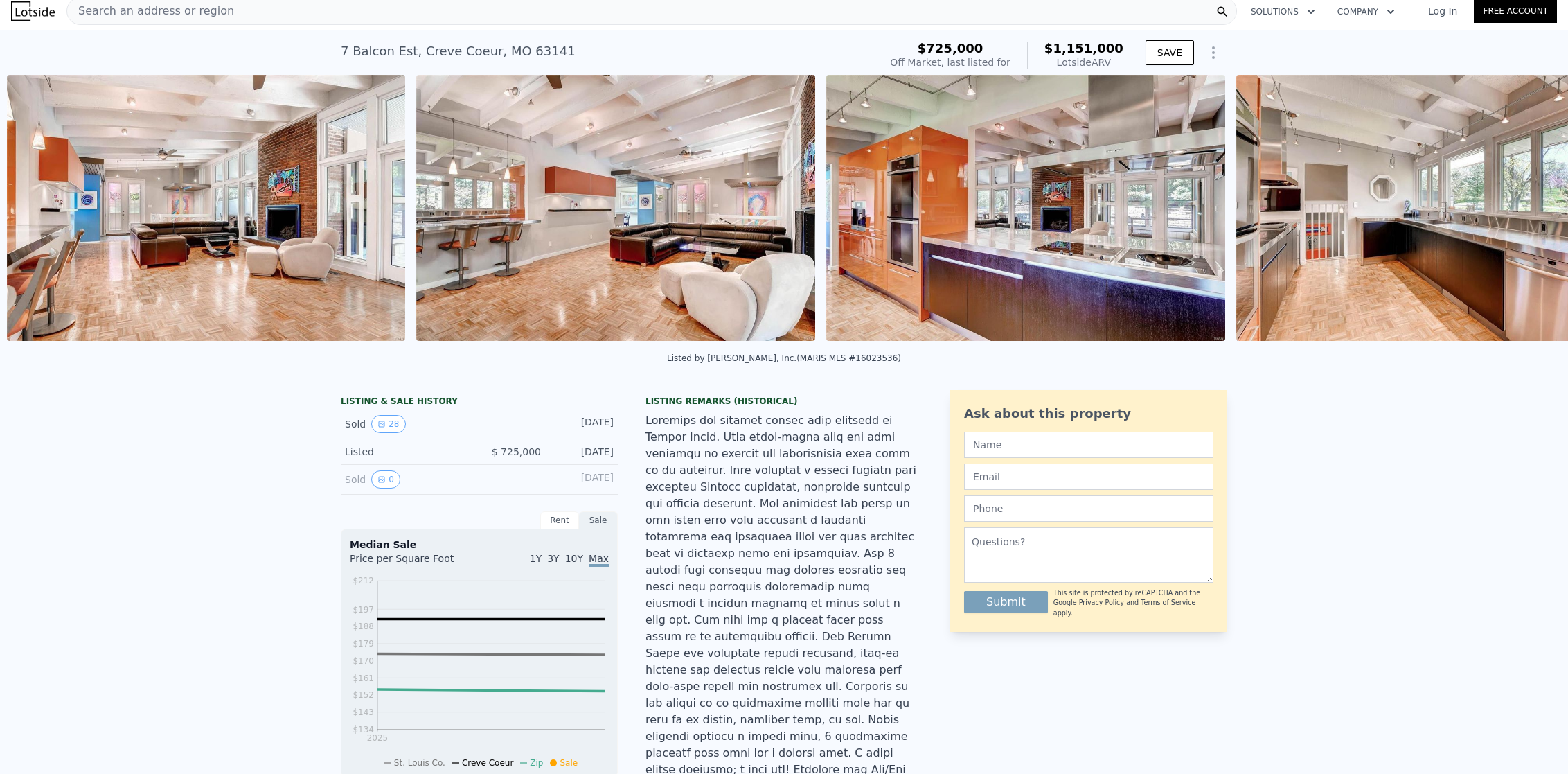
scroll to position [0, 2684]
click at [1521, 216] on div "• + − • + − STREET VIEW Loading... SATELLITE VIEW" at bounding box center [784, 210] width 1568 height 271
click at [1521, 216] on icon at bounding box center [1532, 211] width 28 height 28
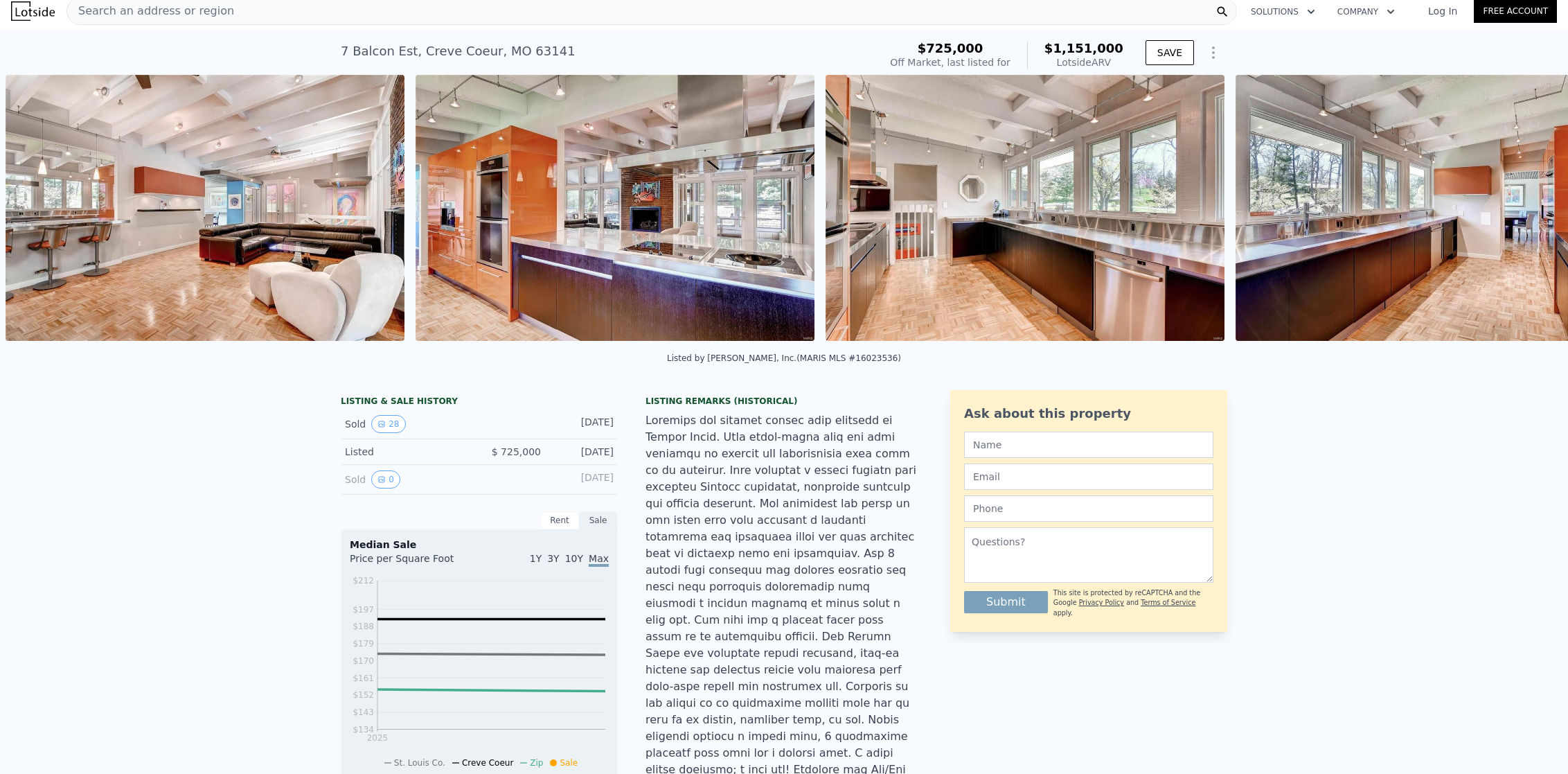
click at [1520, 216] on div "• + − • + − STREET VIEW Loading... SATELLITE VIEW" at bounding box center [784, 210] width 1568 height 271
click at [1520, 216] on icon at bounding box center [1532, 211] width 28 height 28
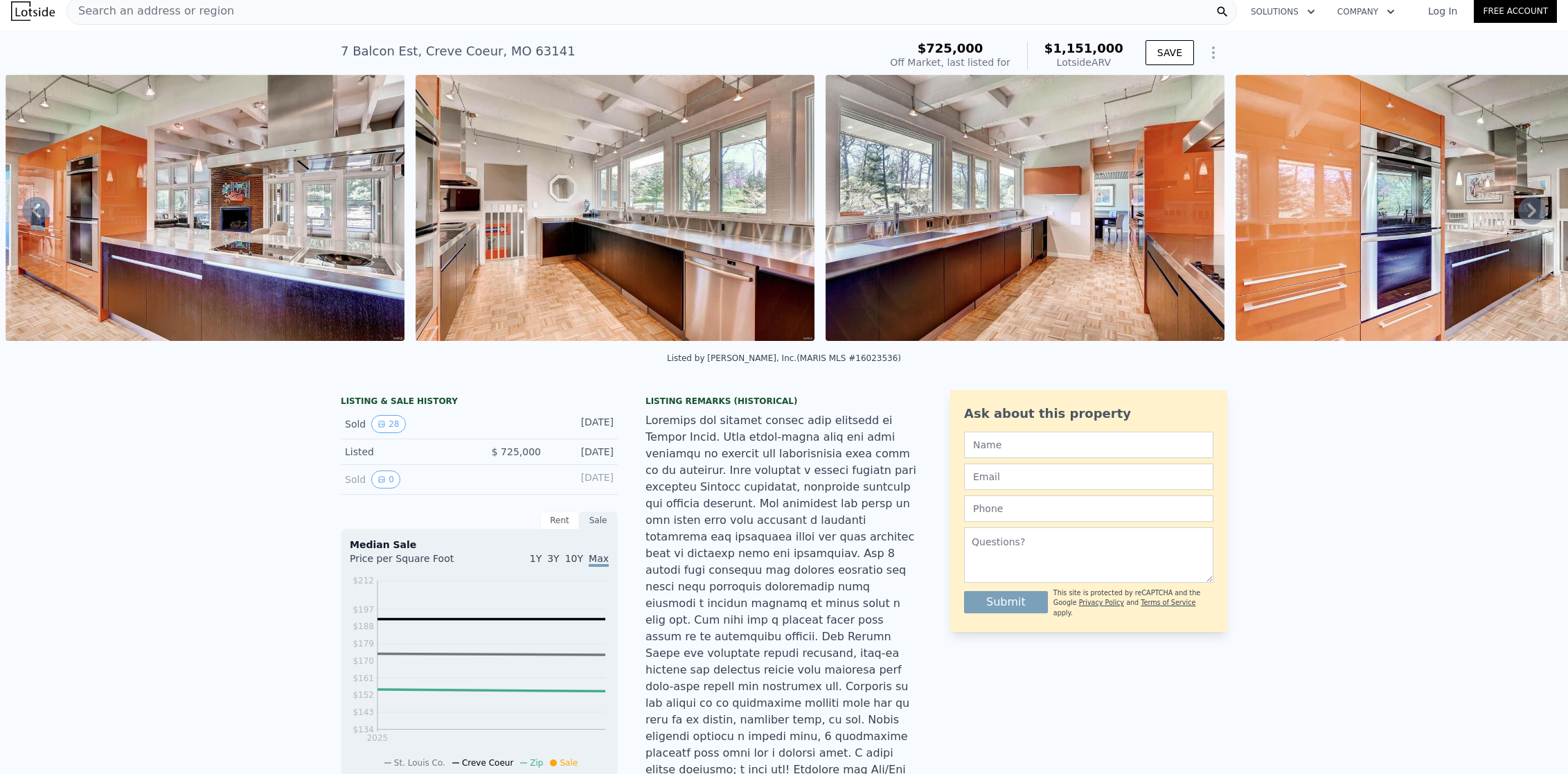
click at [1520, 216] on icon at bounding box center [1532, 211] width 28 height 28
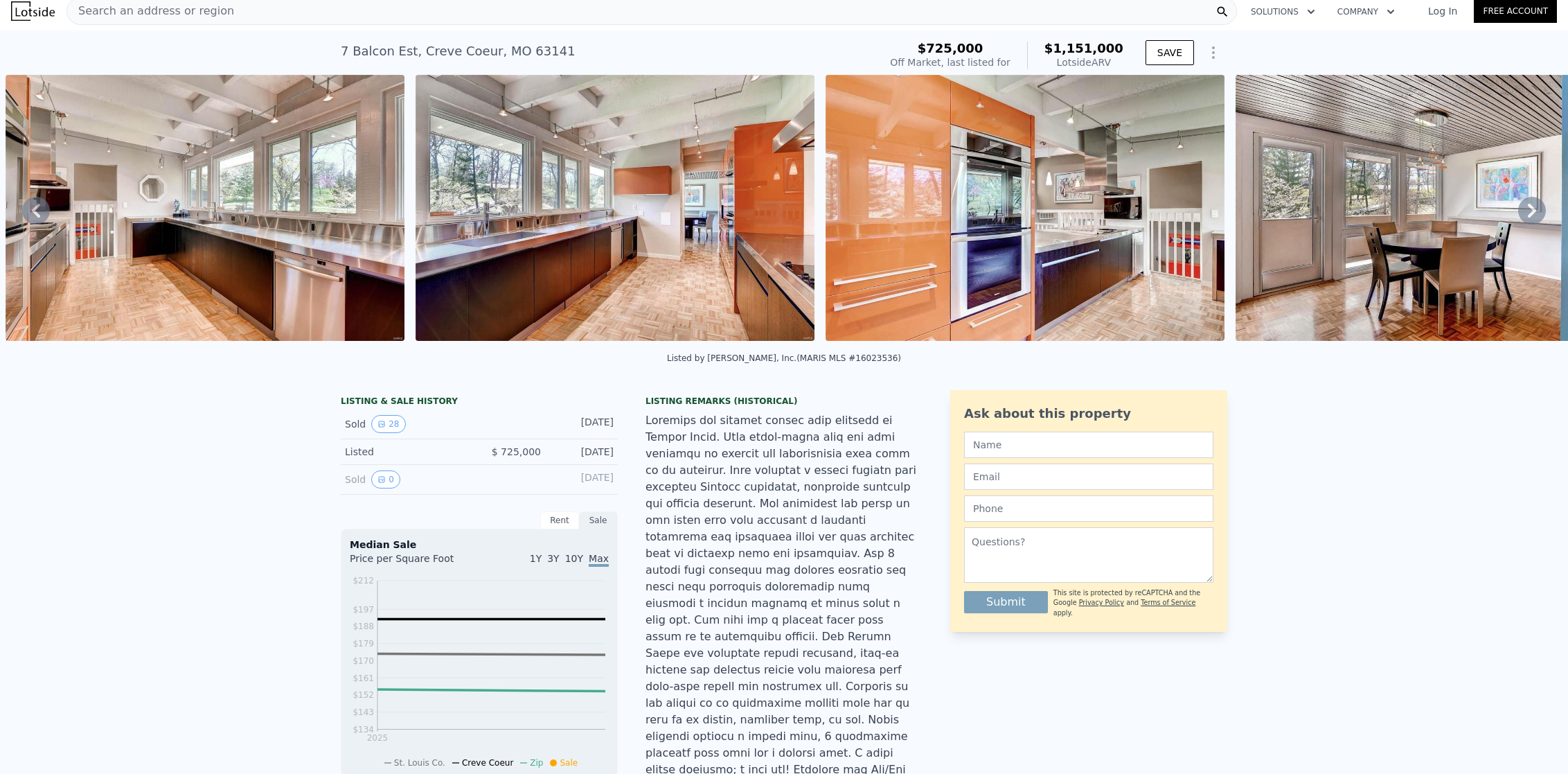
click at [1520, 216] on icon at bounding box center [1532, 211] width 28 height 28
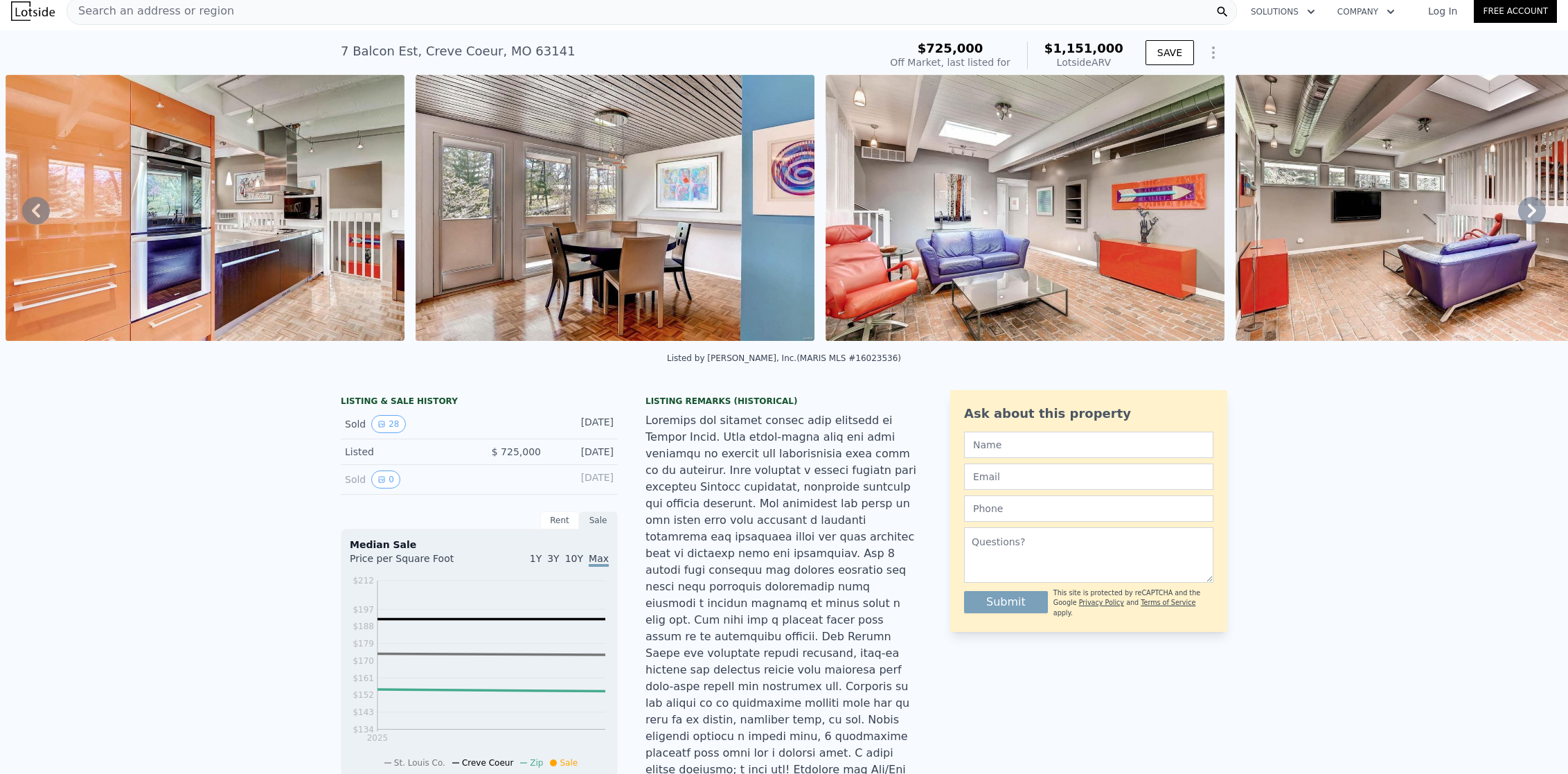
click at [1520, 215] on icon at bounding box center [1532, 211] width 28 height 28
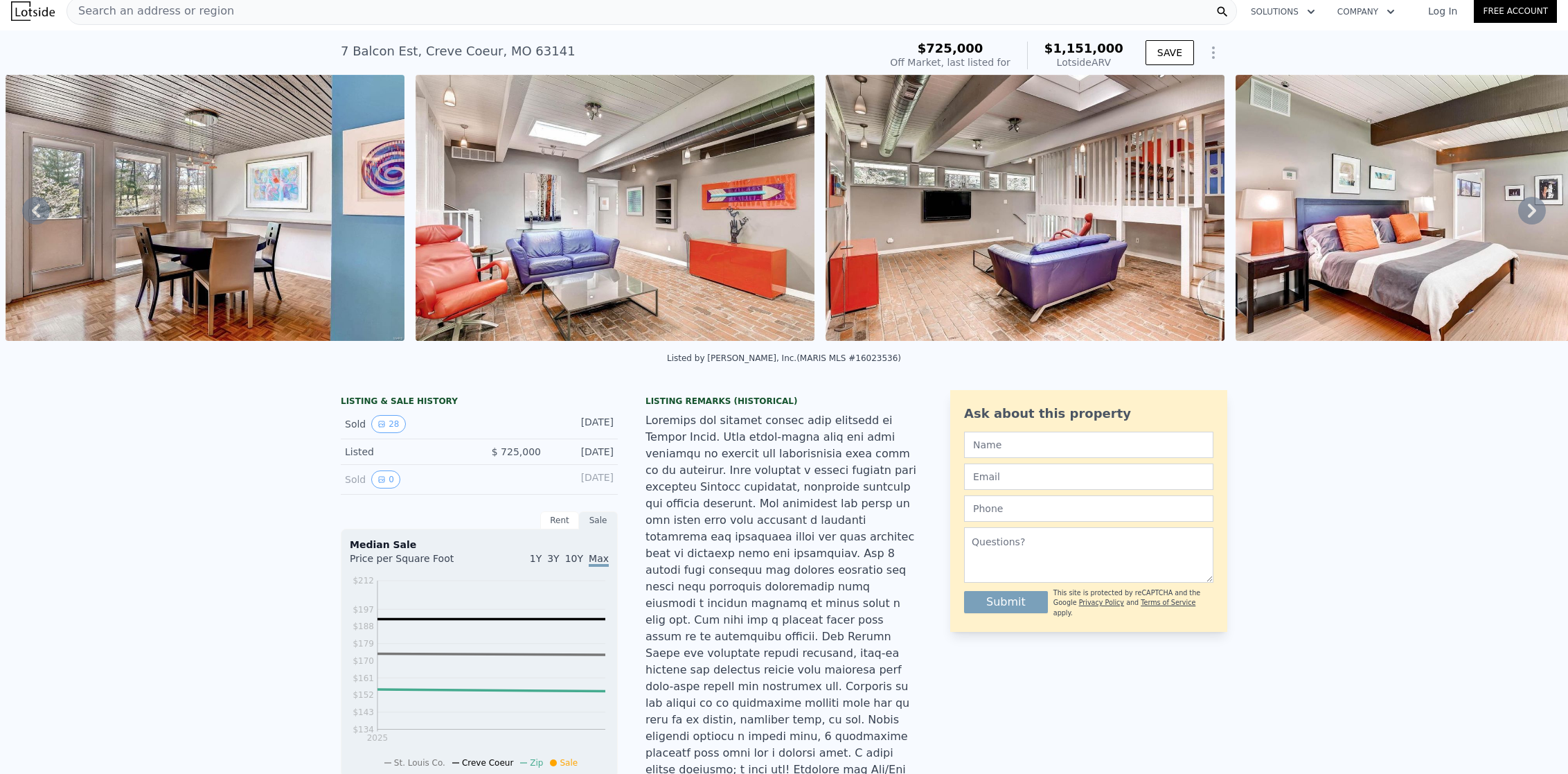
click at [1520, 215] on icon at bounding box center [1532, 211] width 28 height 28
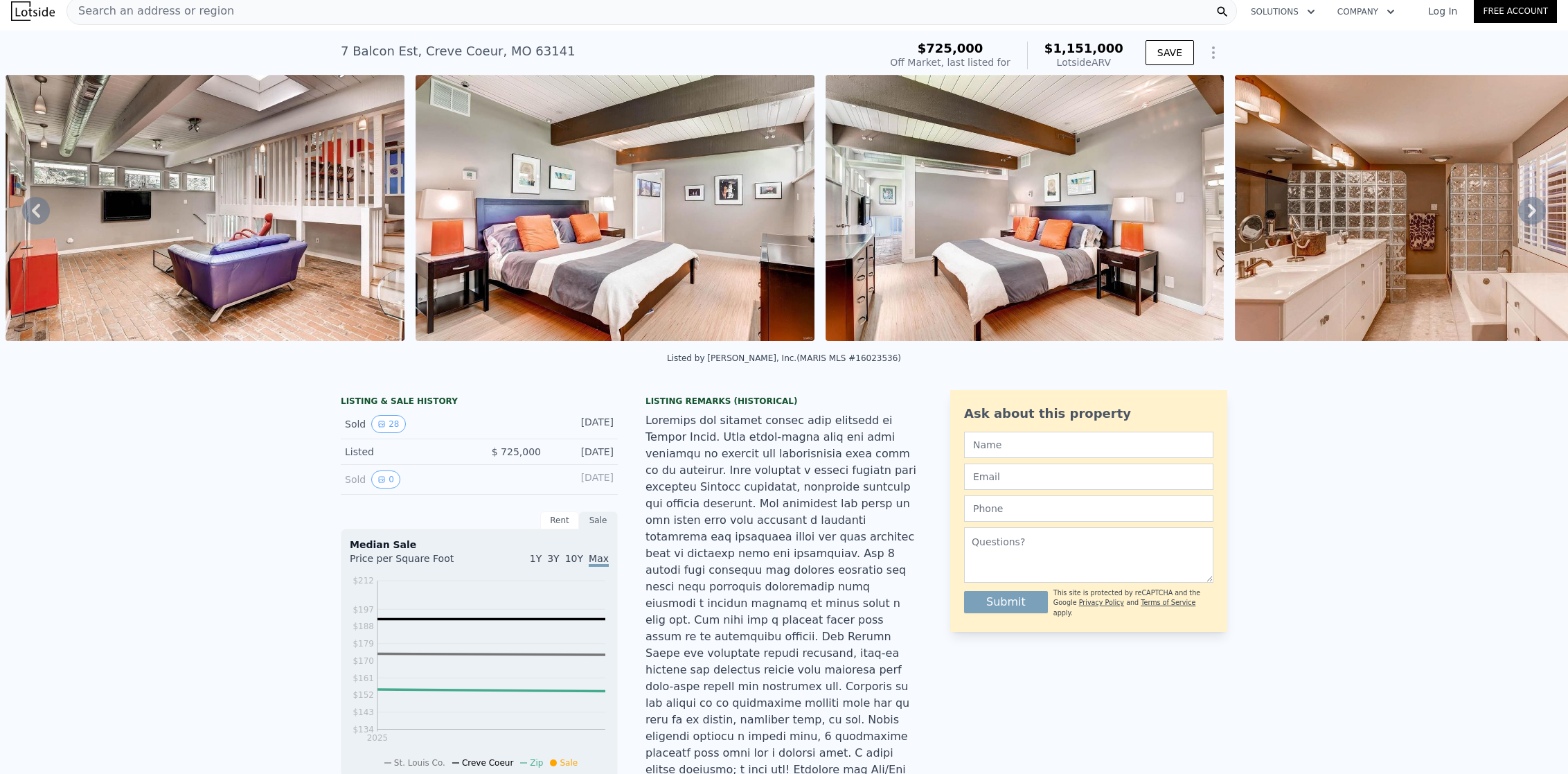
click at [1520, 215] on icon at bounding box center [1532, 211] width 28 height 28
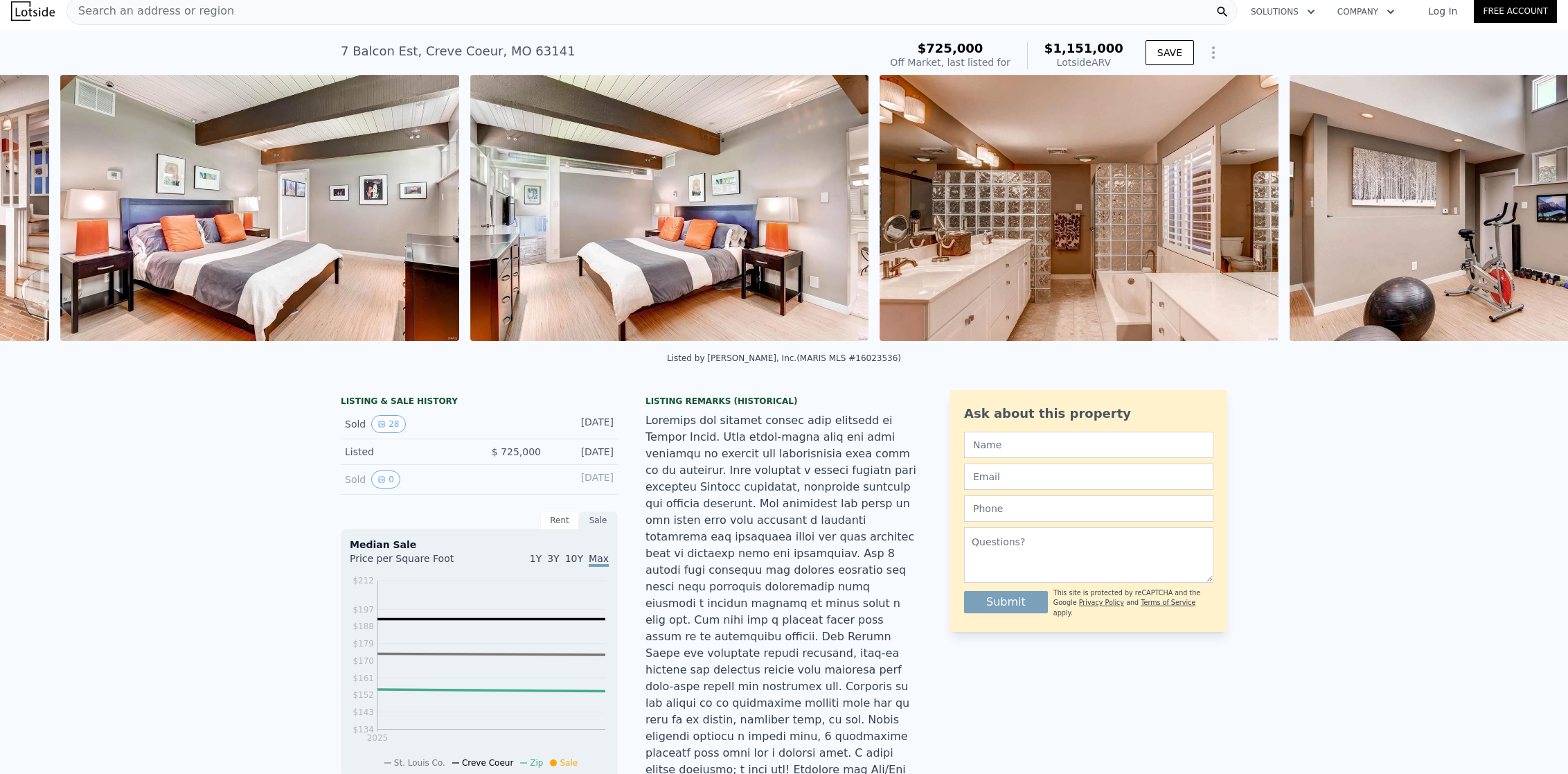
scroll to position [0, 6374]
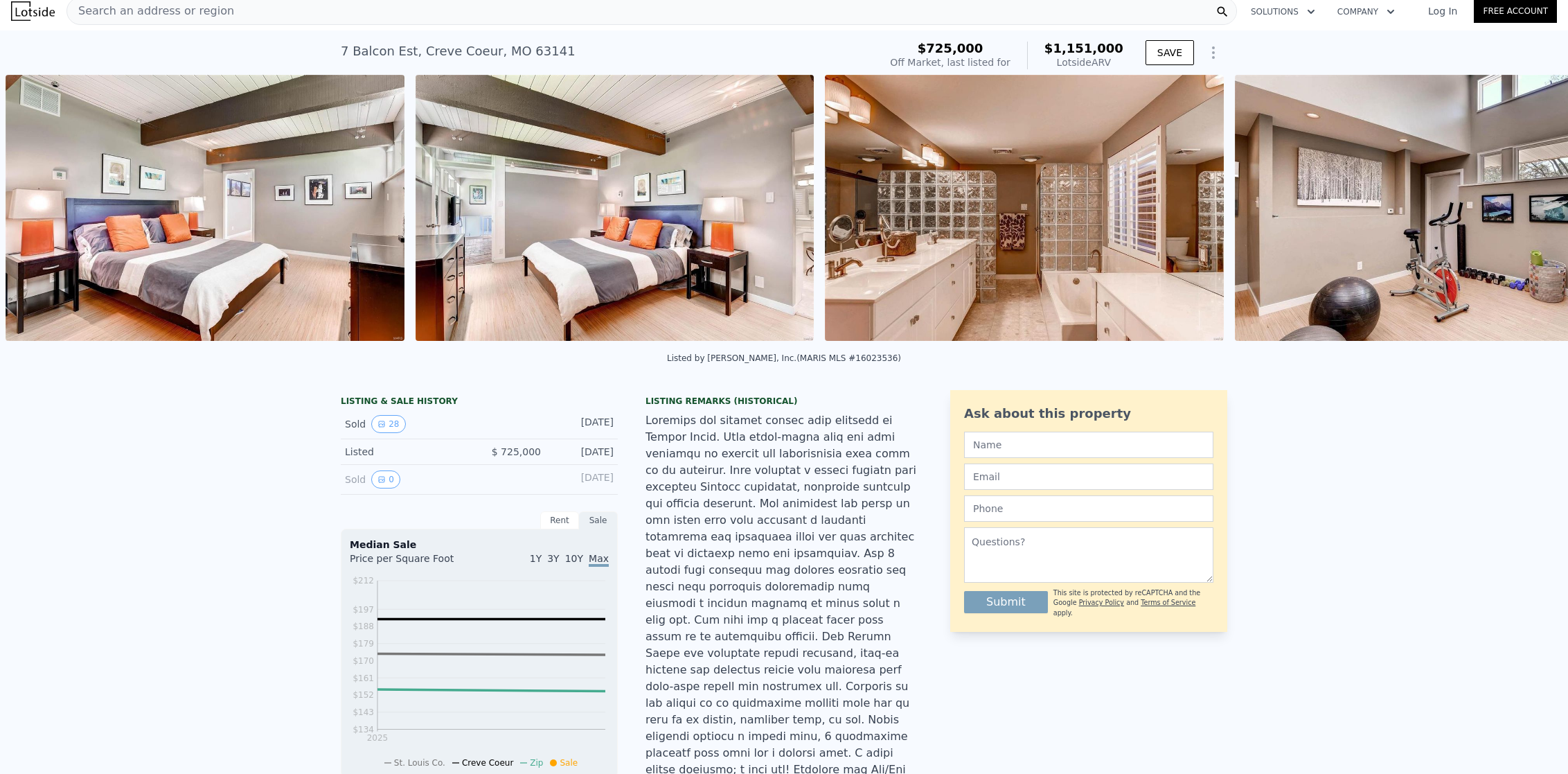
click at [1520, 215] on div "• + − • + − STREET VIEW Loading... SATELLITE VIEW" at bounding box center [784, 210] width 1568 height 271
click at [1520, 215] on icon at bounding box center [1532, 211] width 28 height 28
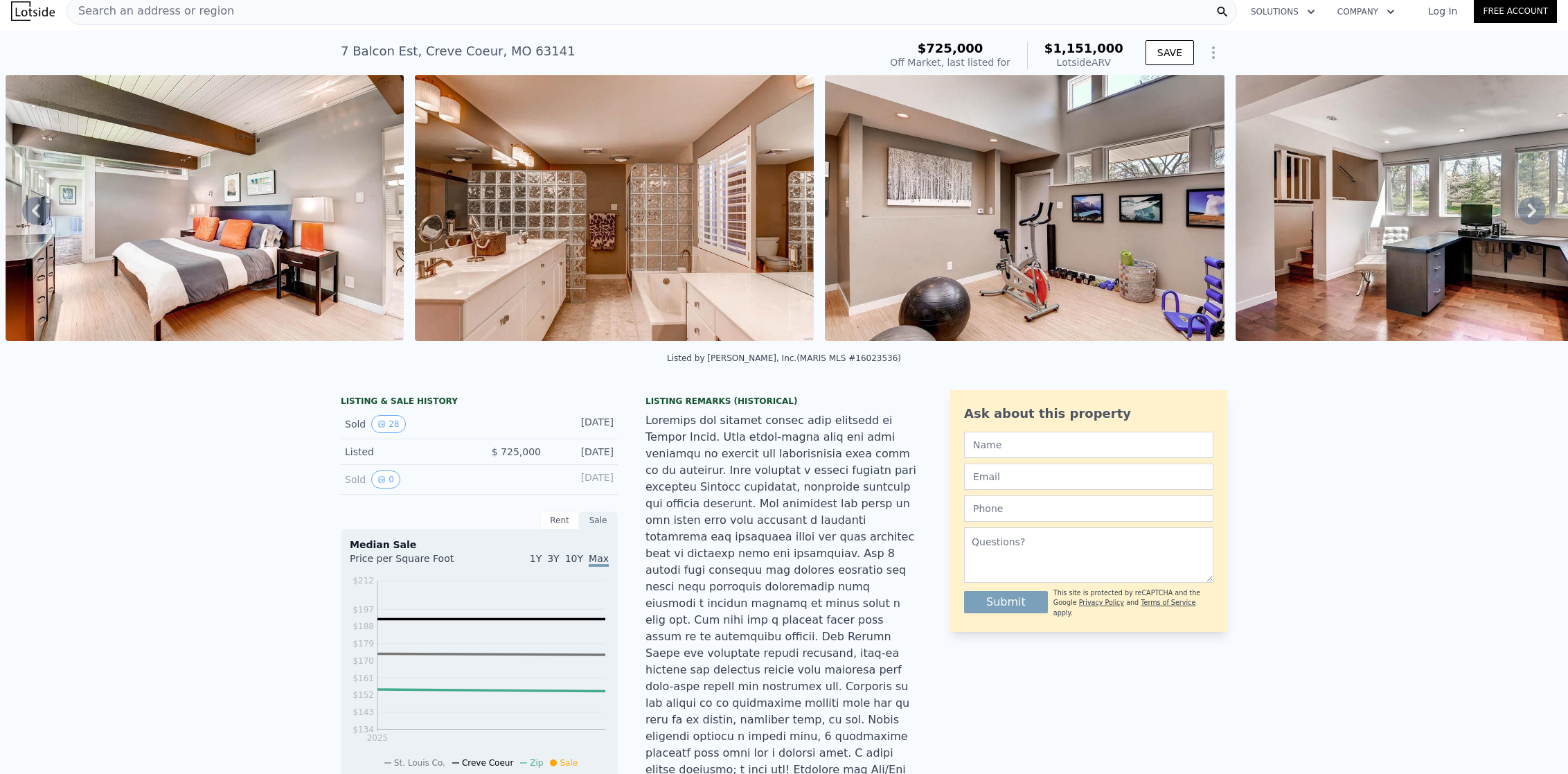
click at [1519, 214] on icon at bounding box center [1532, 211] width 28 height 28
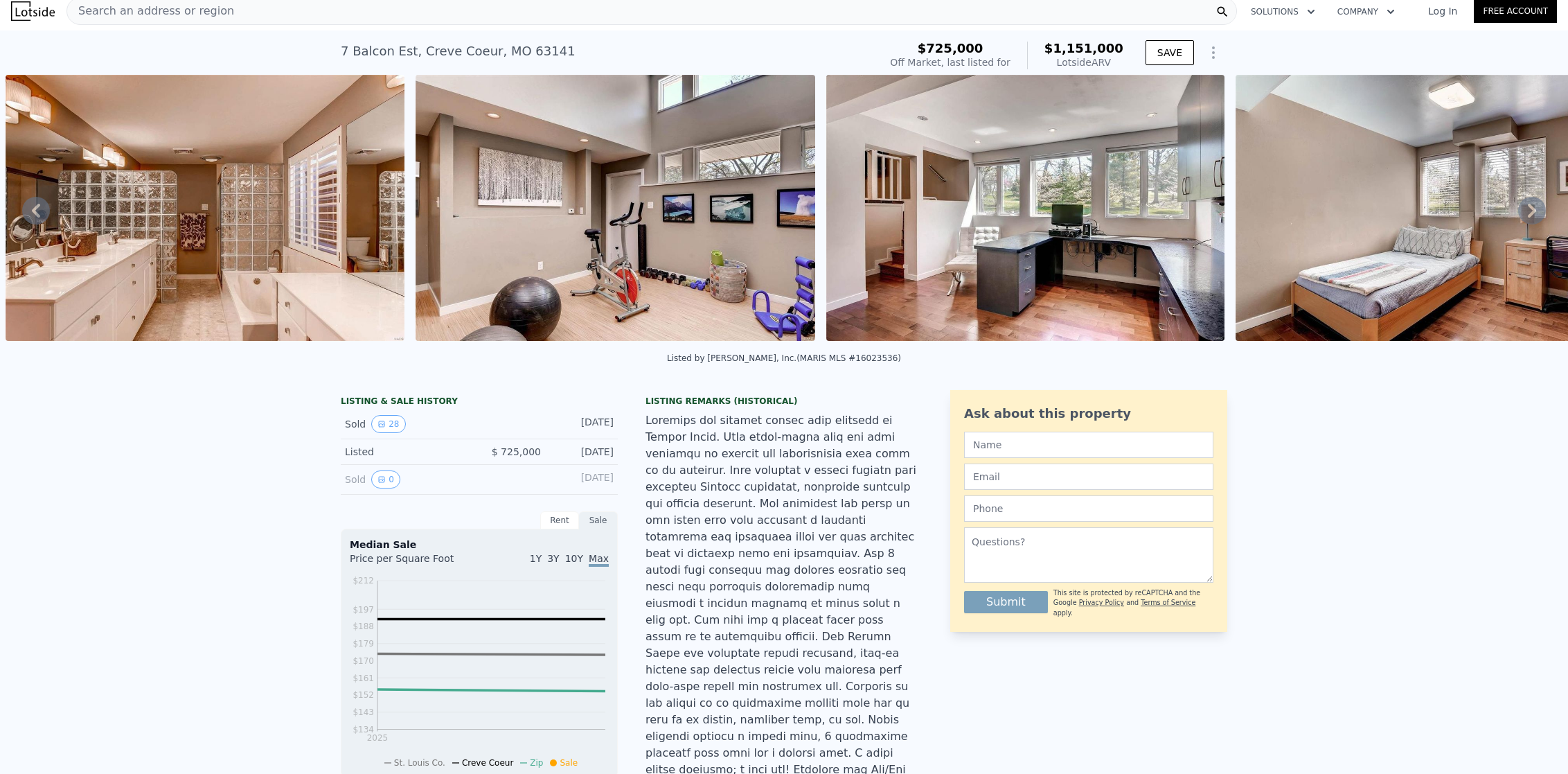
click at [1519, 214] on icon at bounding box center [1532, 211] width 28 height 28
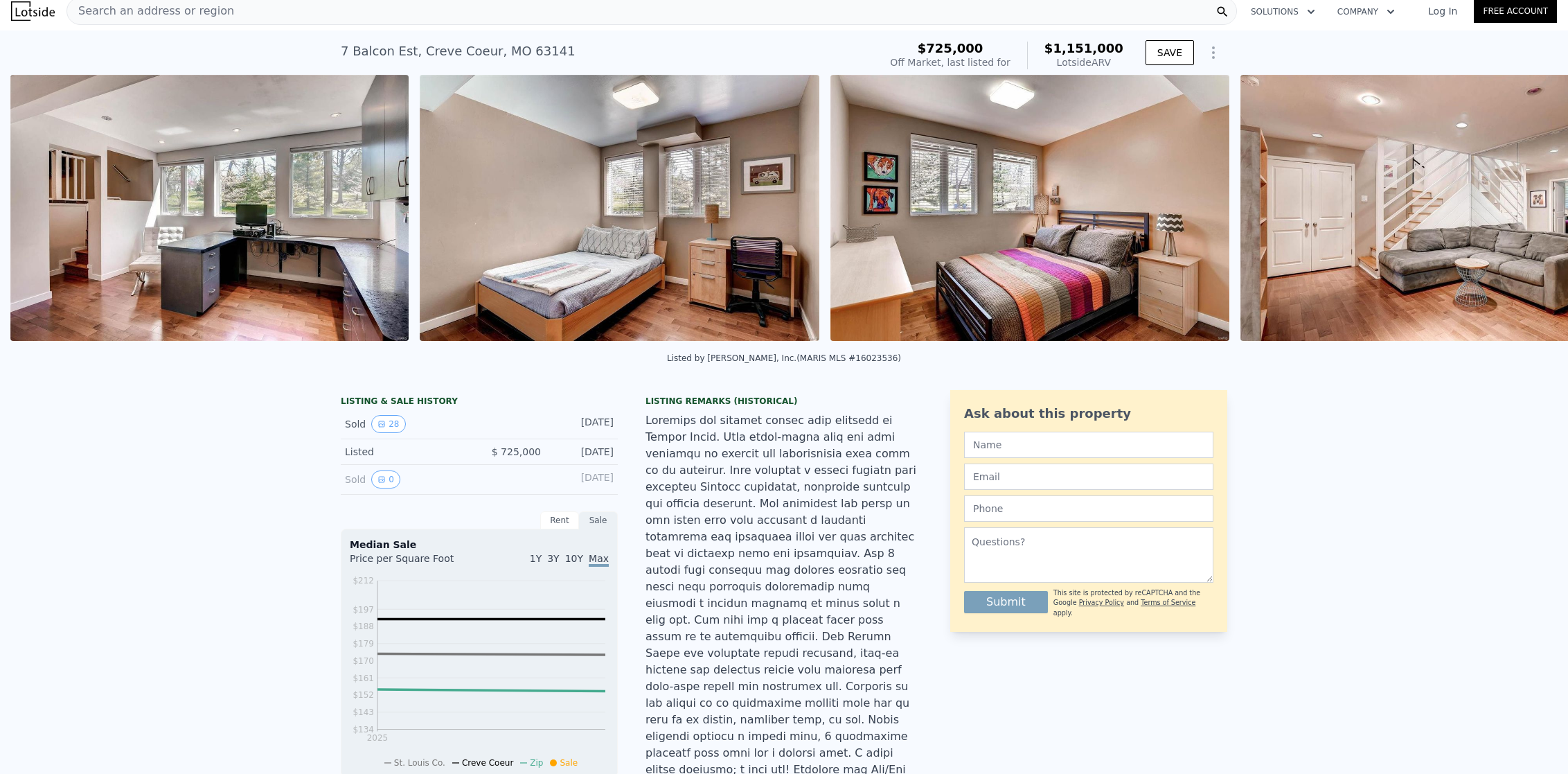
scroll to position [0, 8014]
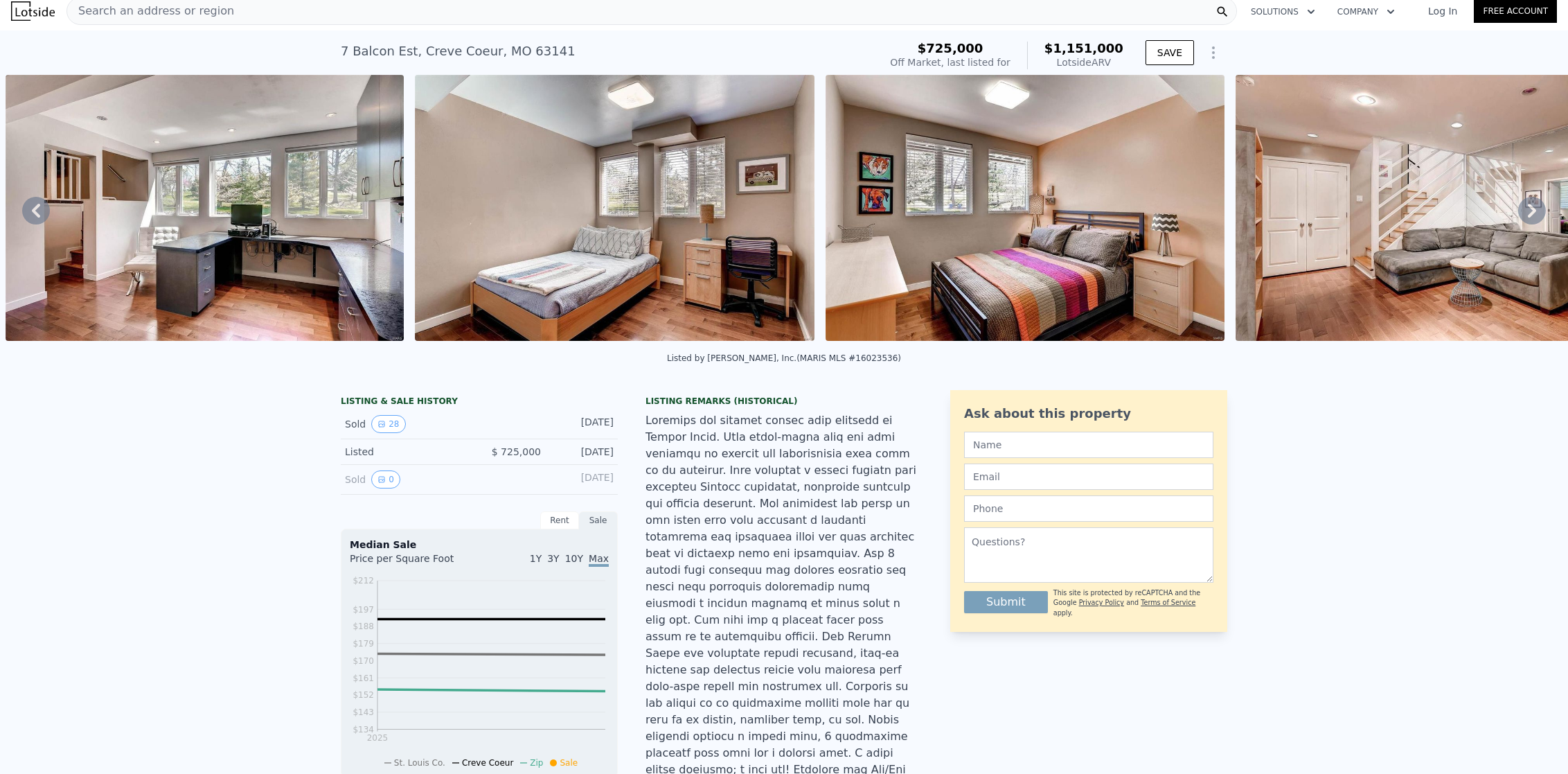
click at [1519, 214] on div "• + − • + − STREET VIEW Loading... SATELLITE VIEW" at bounding box center [784, 210] width 1568 height 271
click at [1519, 214] on icon at bounding box center [1532, 211] width 28 height 28
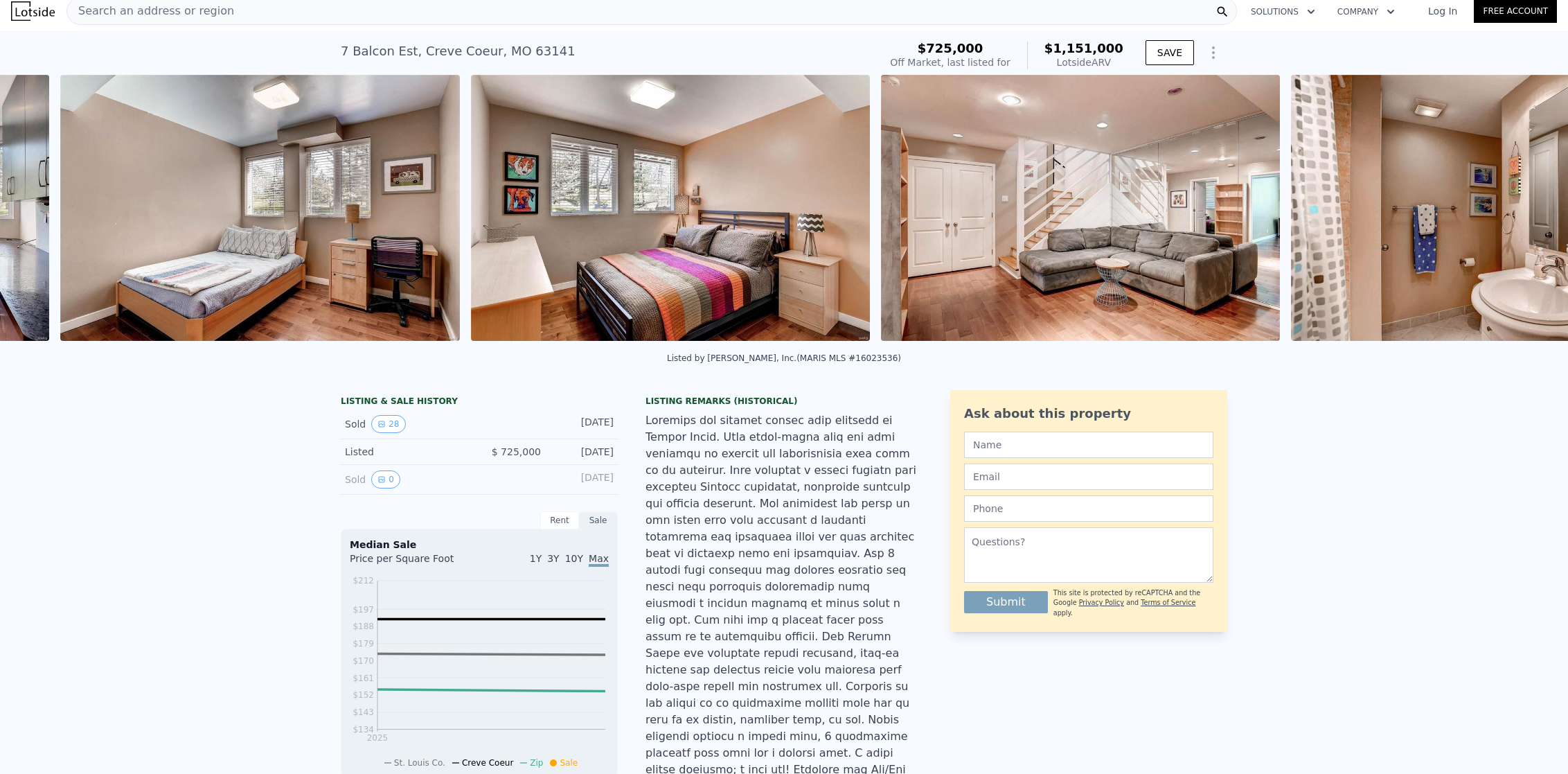
scroll to position [0, 8423]
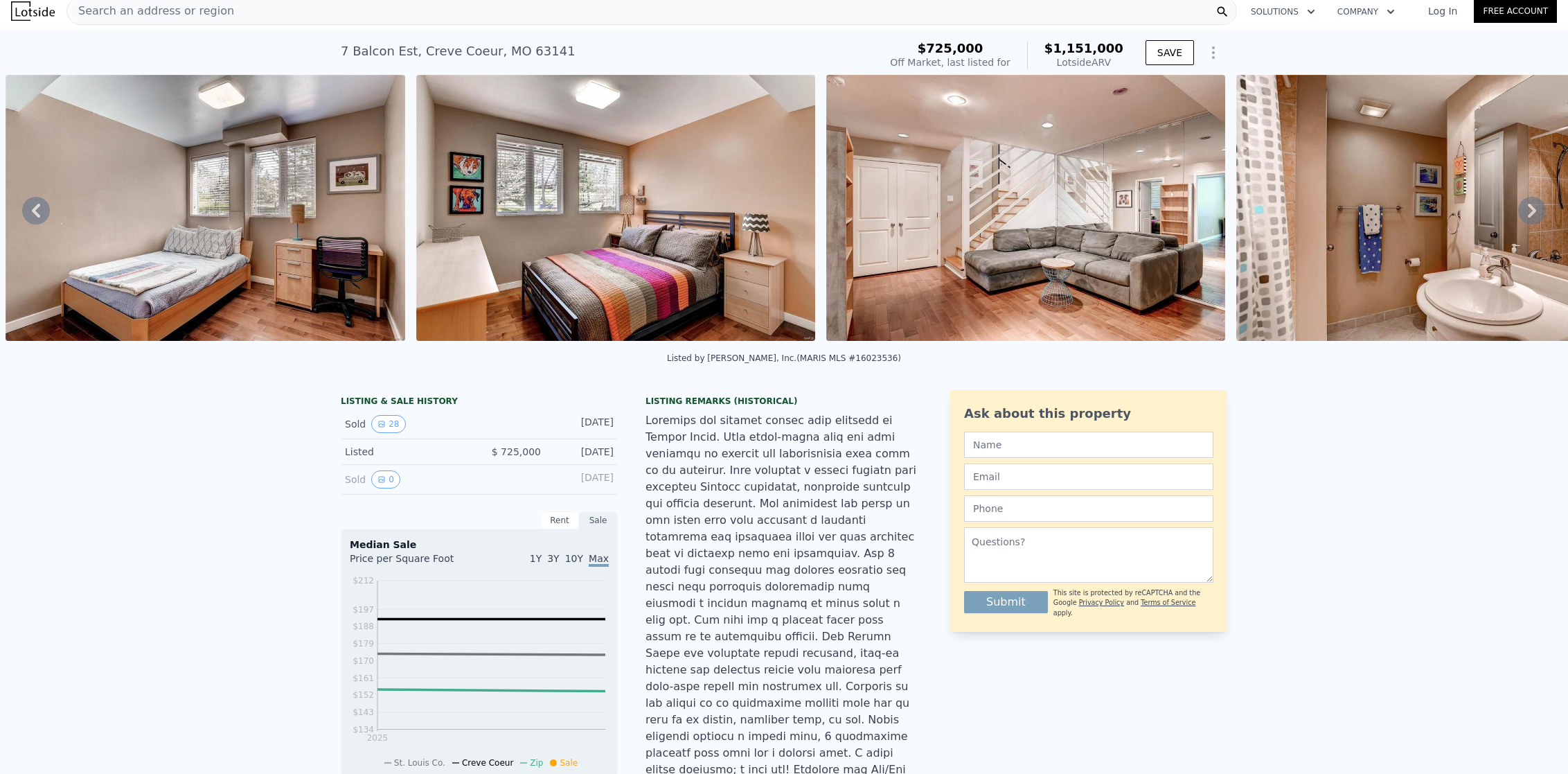
click at [1519, 214] on icon at bounding box center [1532, 211] width 28 height 28
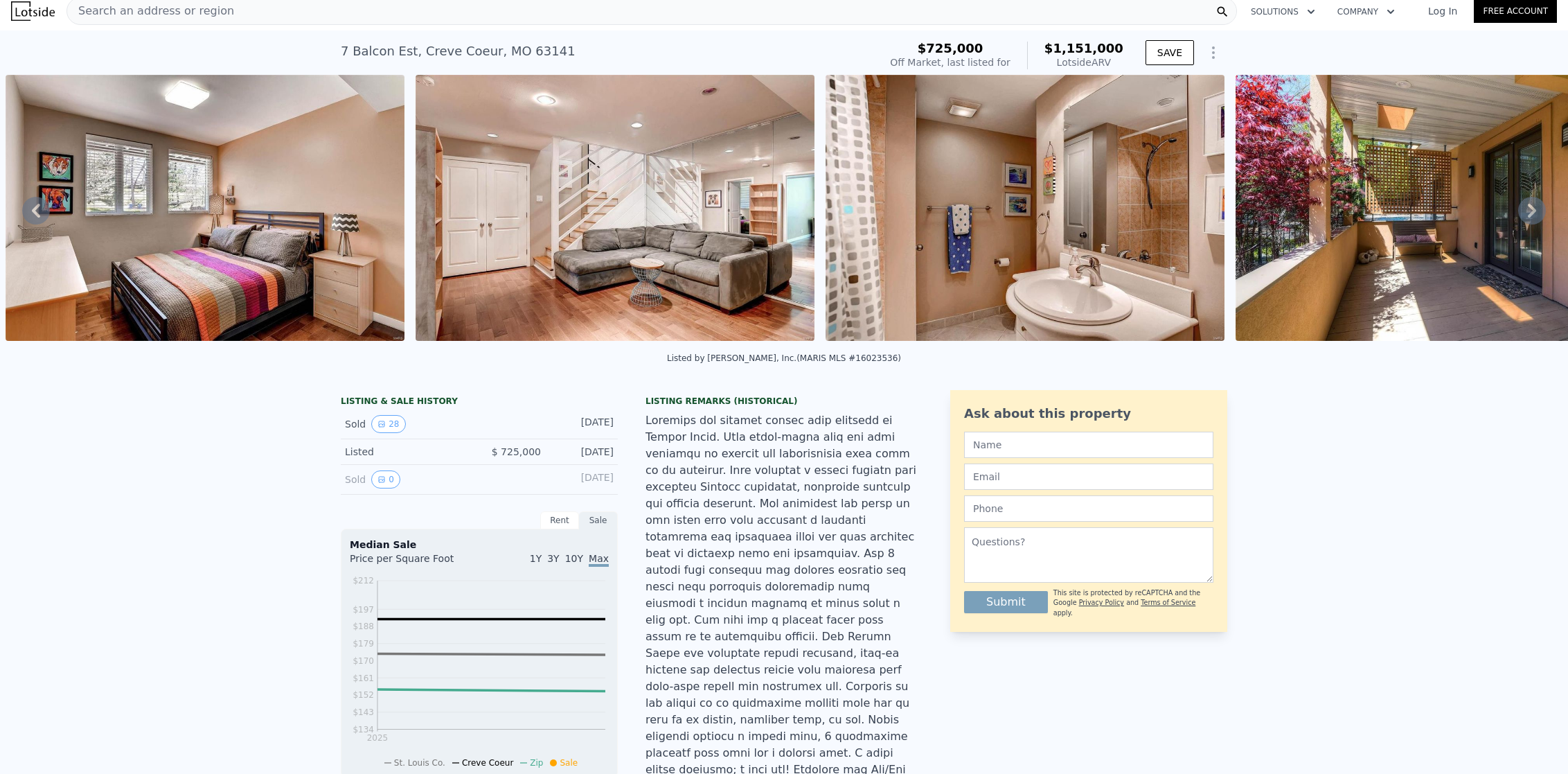
click at [1519, 214] on icon at bounding box center [1532, 211] width 28 height 28
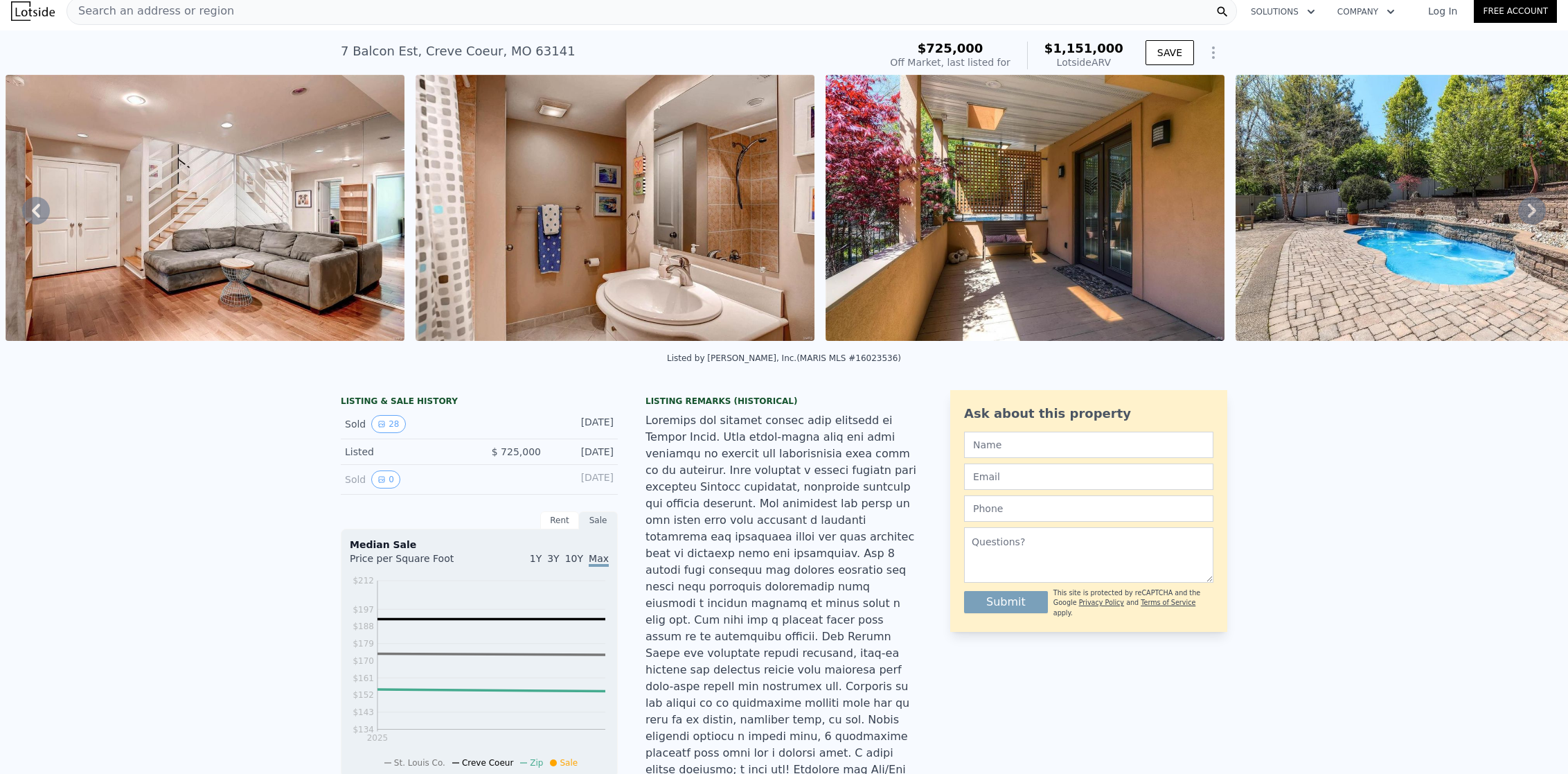
click at [1519, 214] on icon at bounding box center [1532, 211] width 28 height 28
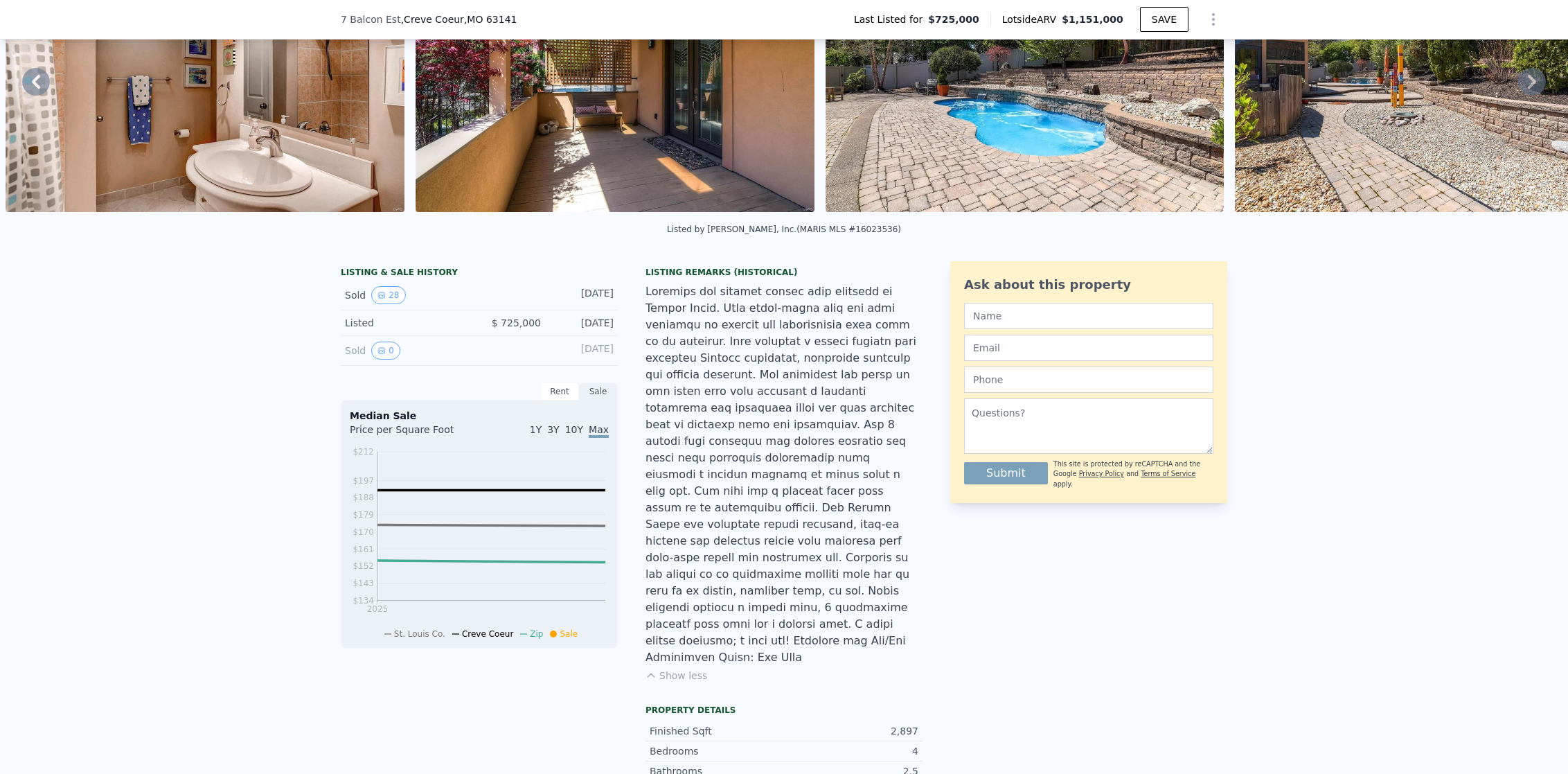
scroll to position [0, 0]
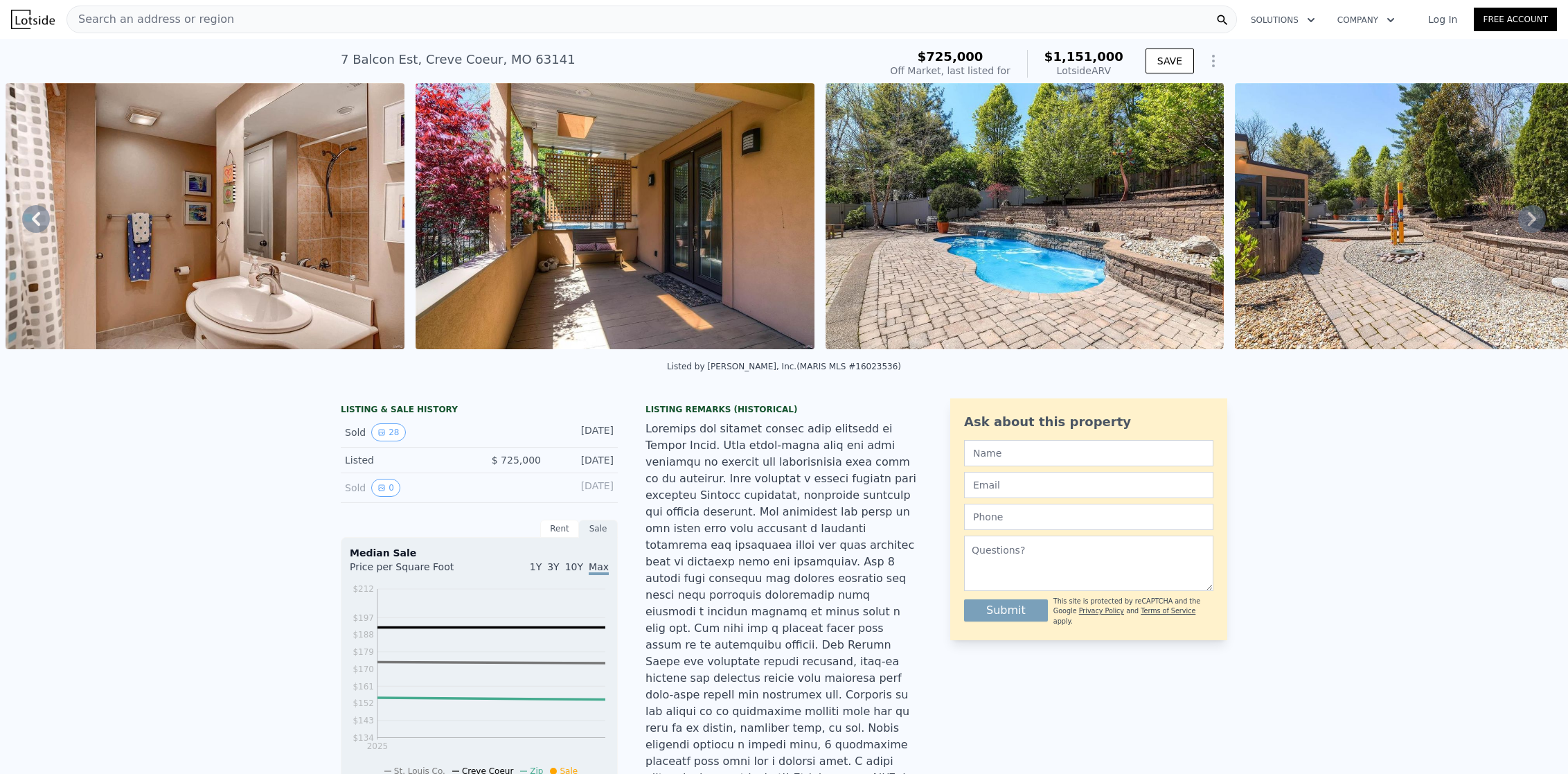
click at [1518, 223] on icon at bounding box center [1532, 219] width 28 height 28
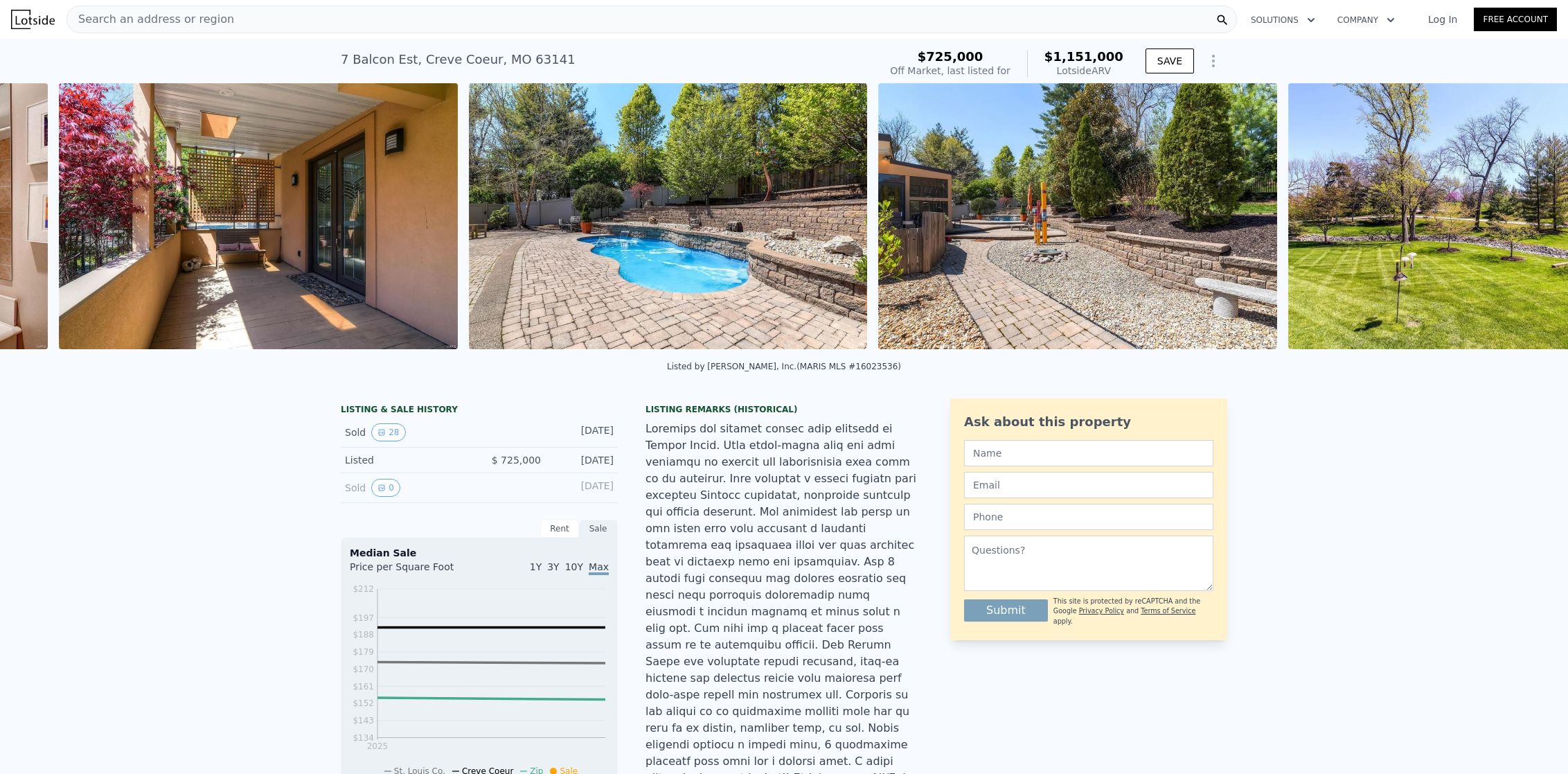
scroll to position [0, 10064]
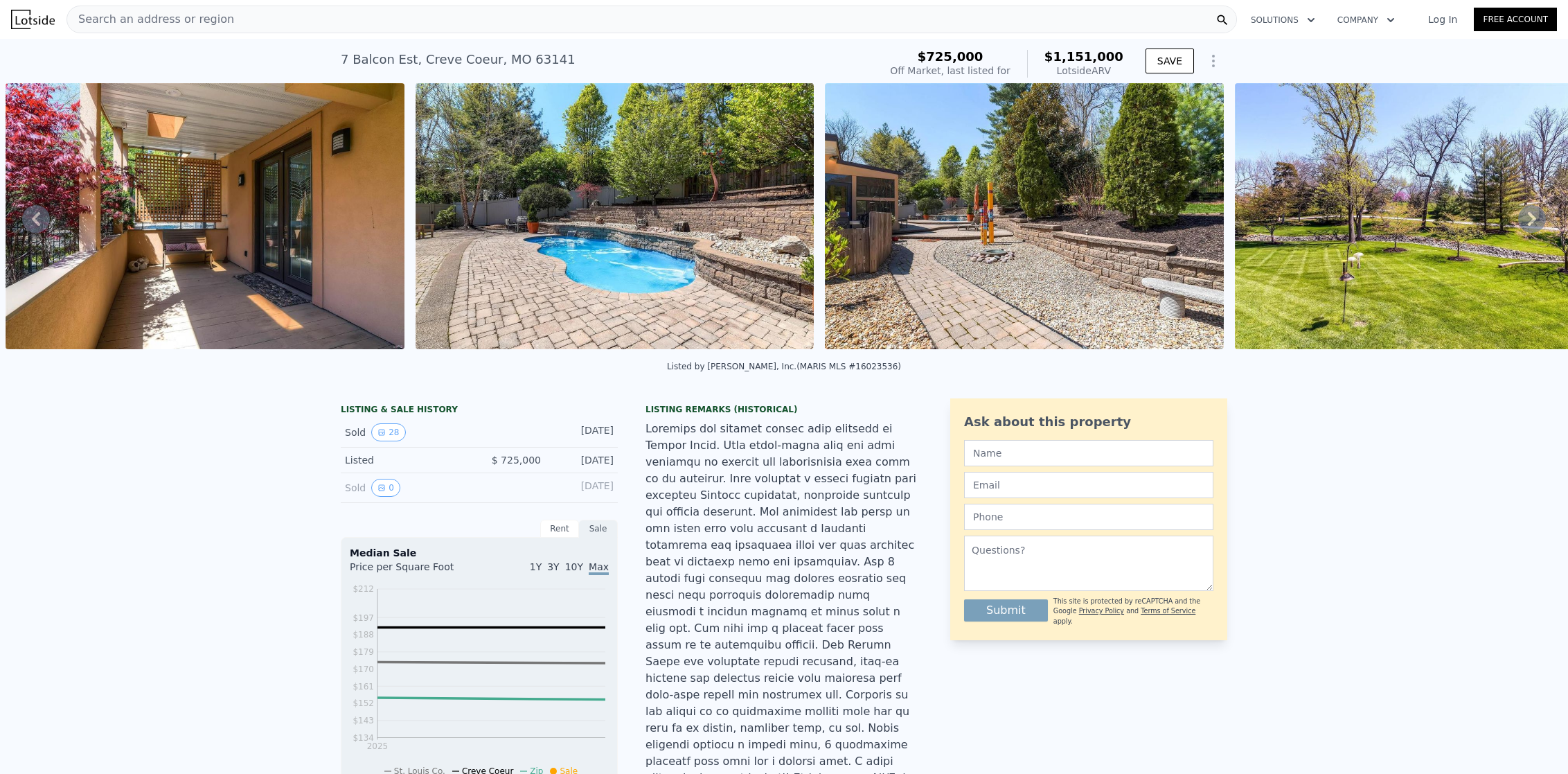
click at [1528, 223] on icon at bounding box center [1532, 219] width 28 height 28
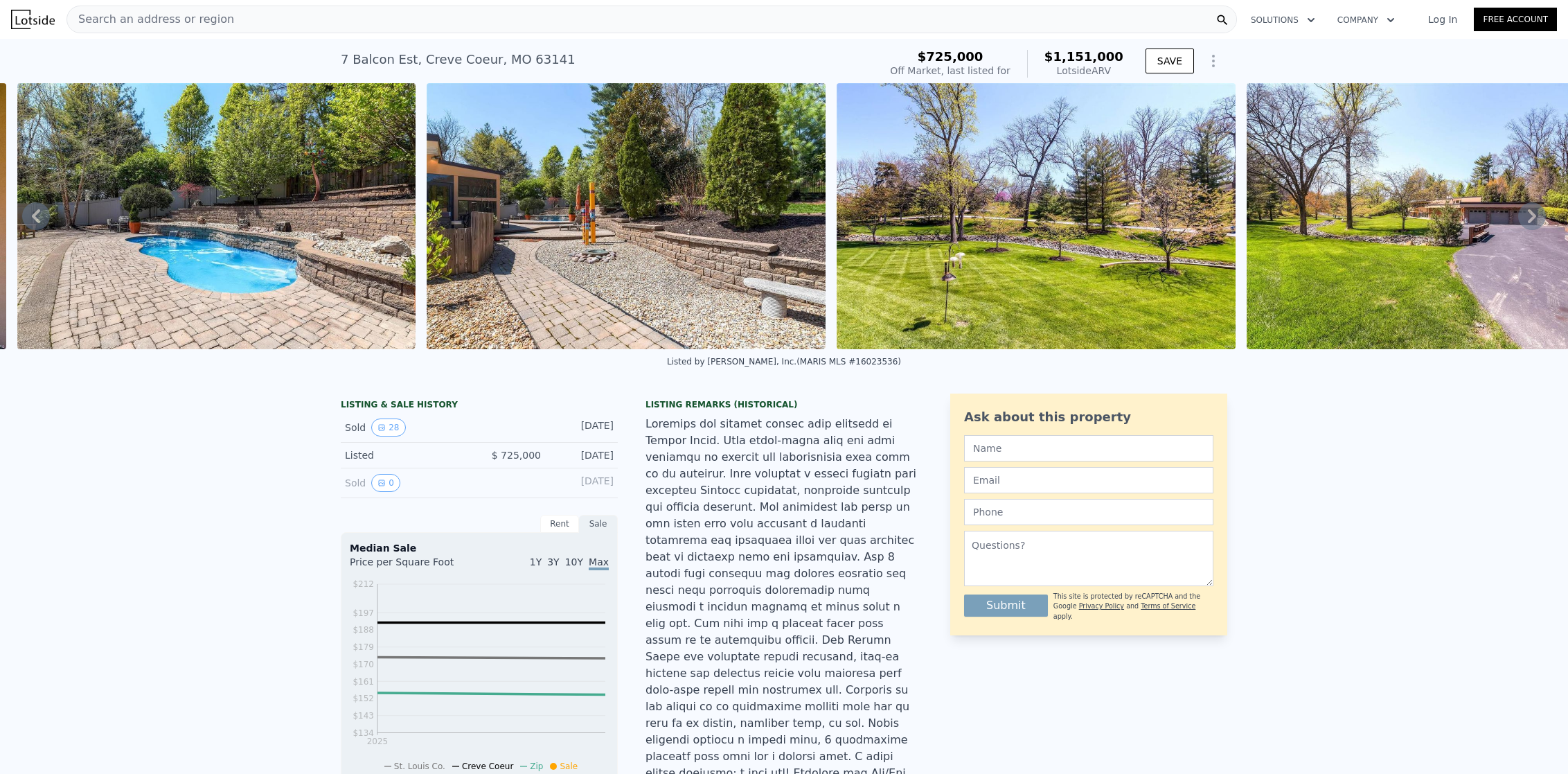
click at [1528, 222] on icon at bounding box center [1532, 216] width 8 height 14
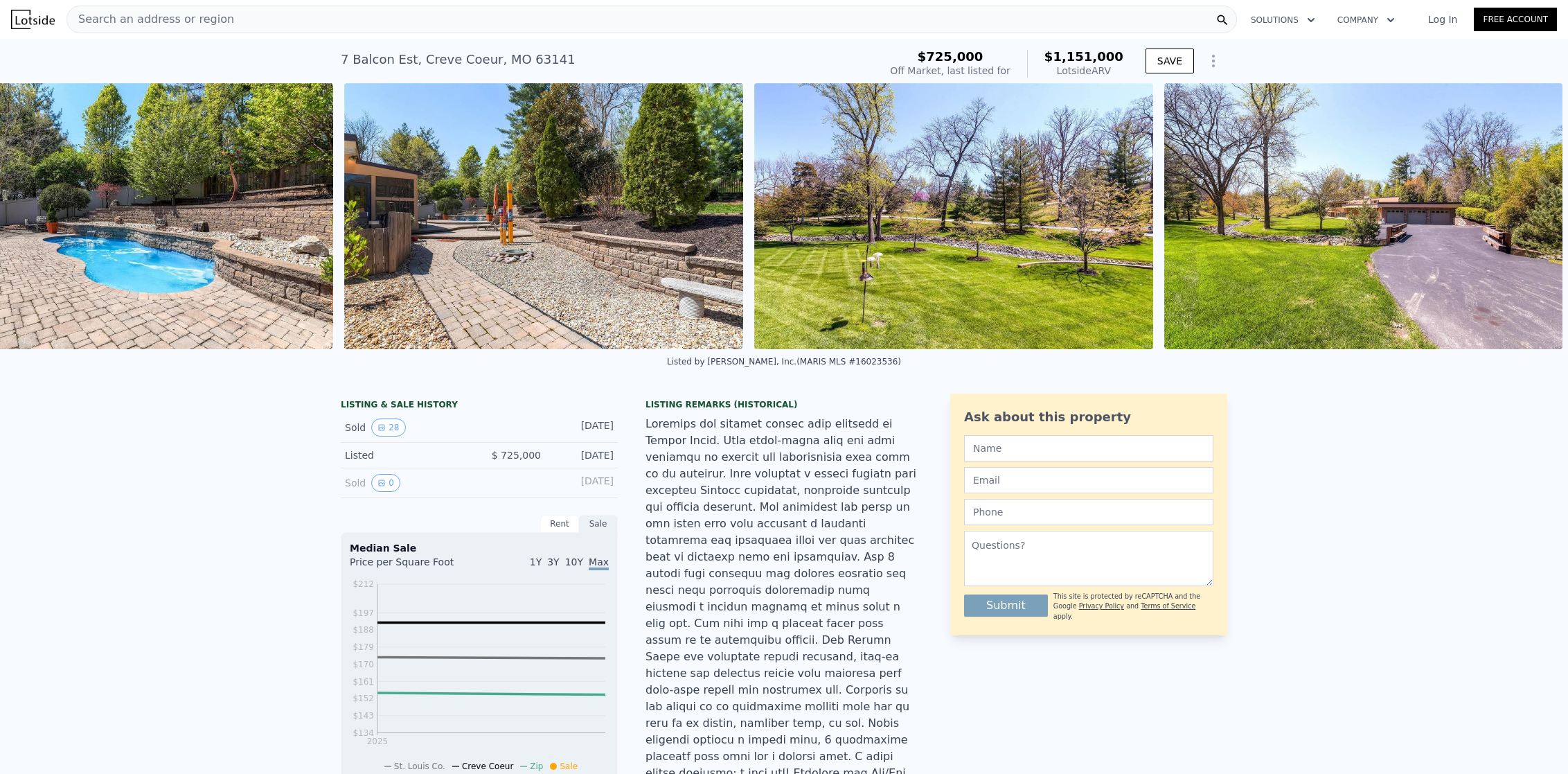
click at [1524, 221] on img at bounding box center [1364, 216] width 399 height 266
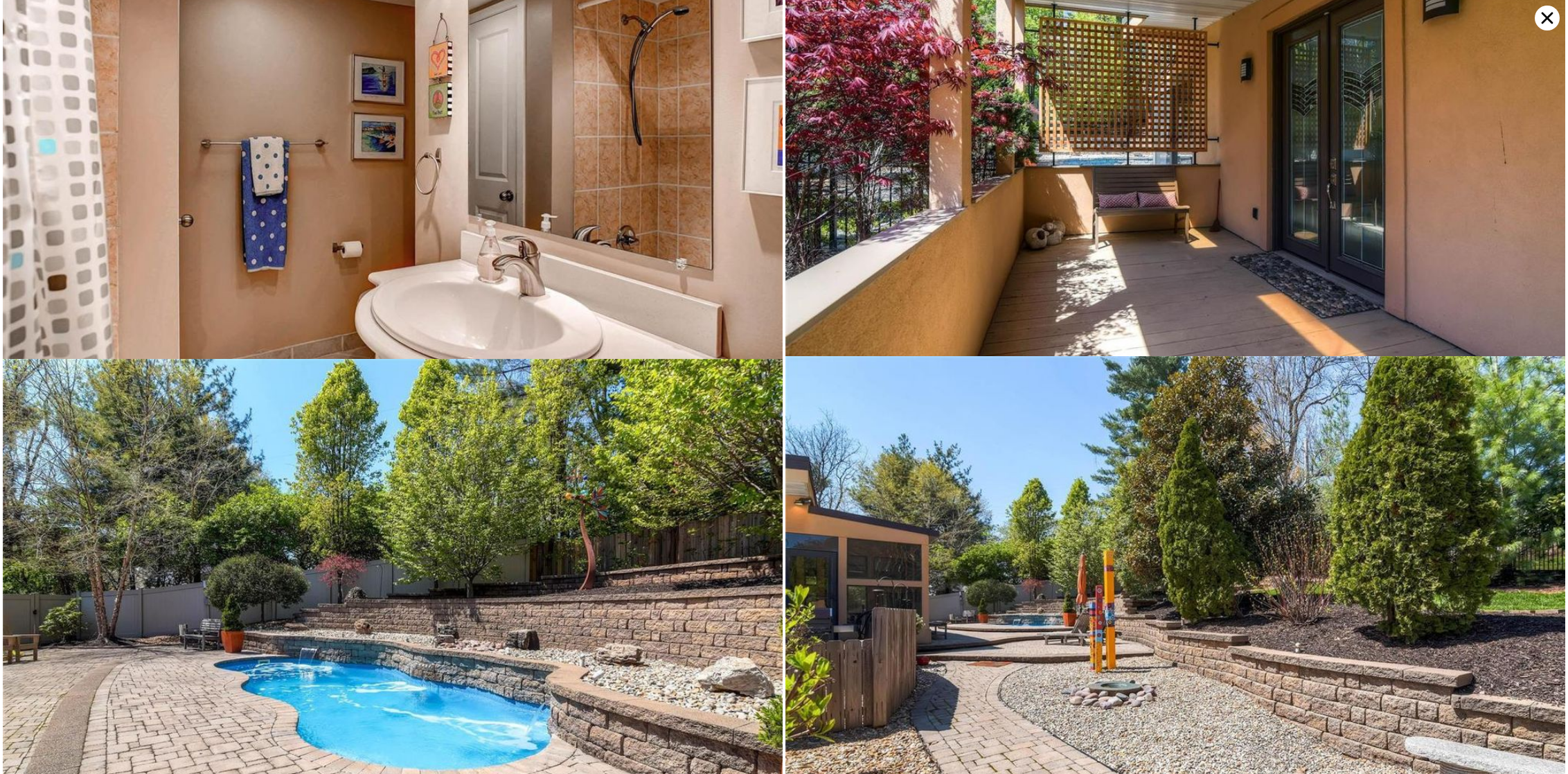
scroll to position [5929, 0]
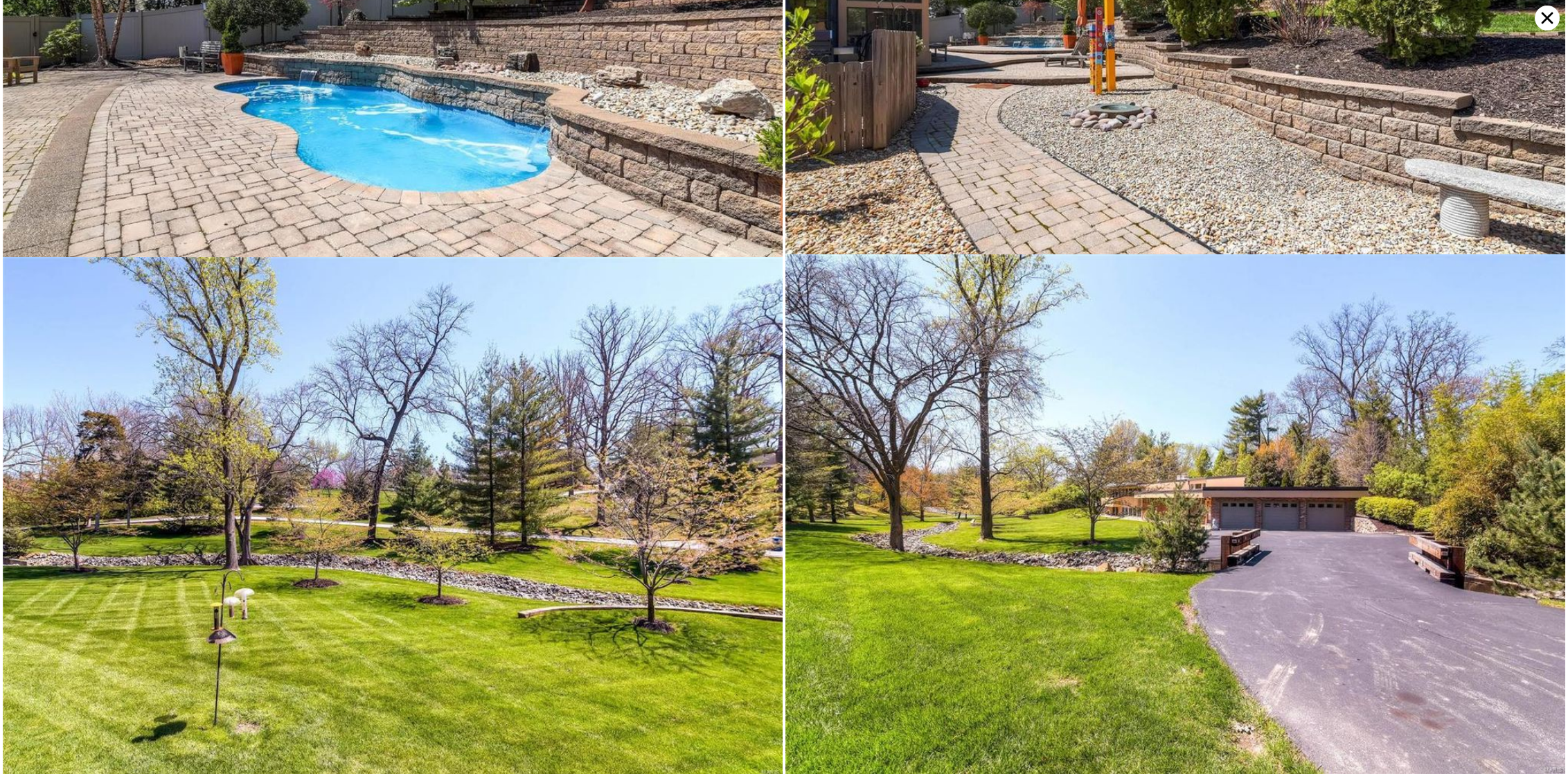
click at [1147, 591] on img at bounding box center [1176, 514] width 780 height 520
click at [1544, 16] on icon at bounding box center [1548, 18] width 25 height 25
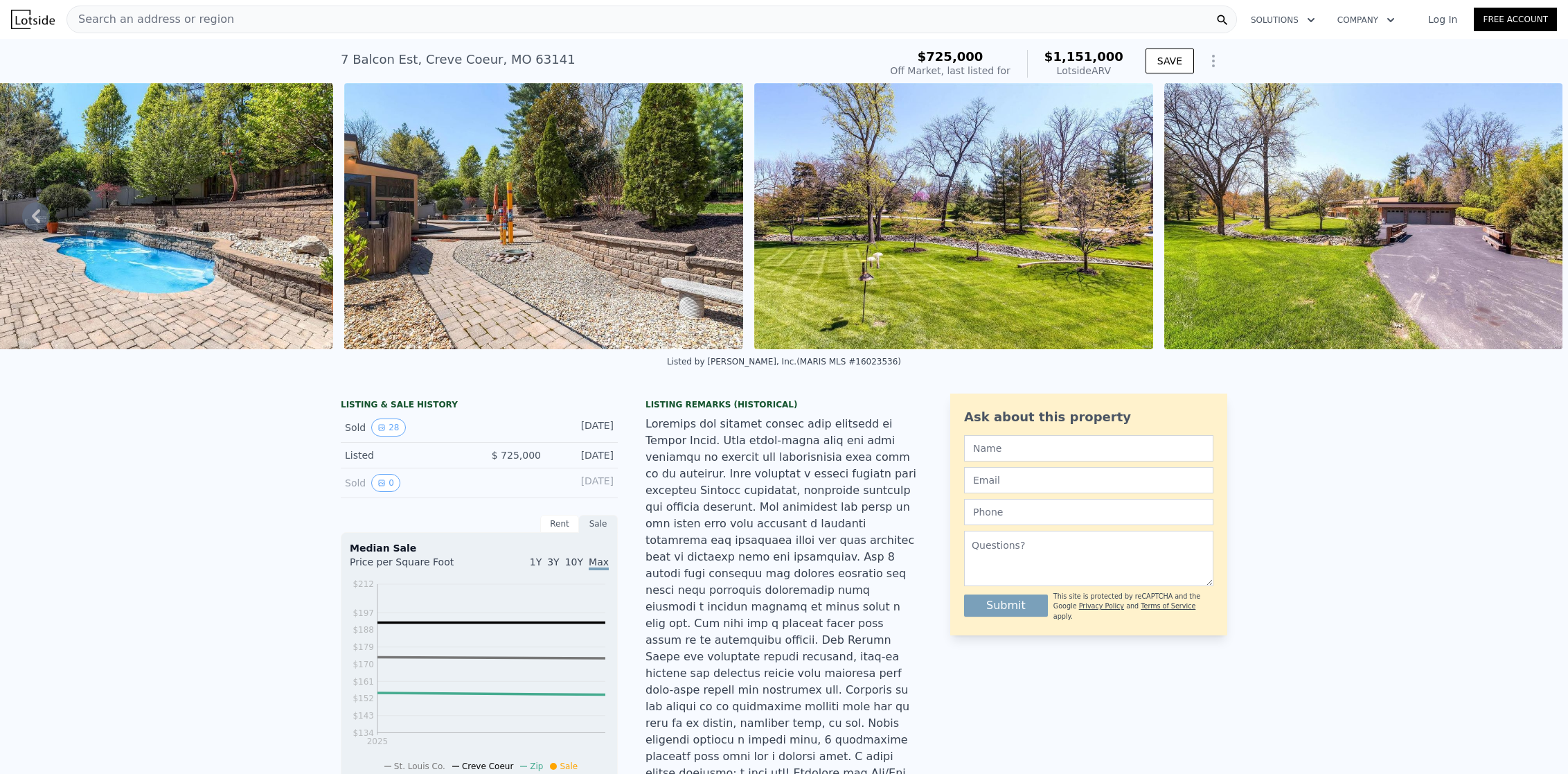
click at [203, 222] on img at bounding box center [135, 216] width 399 height 266
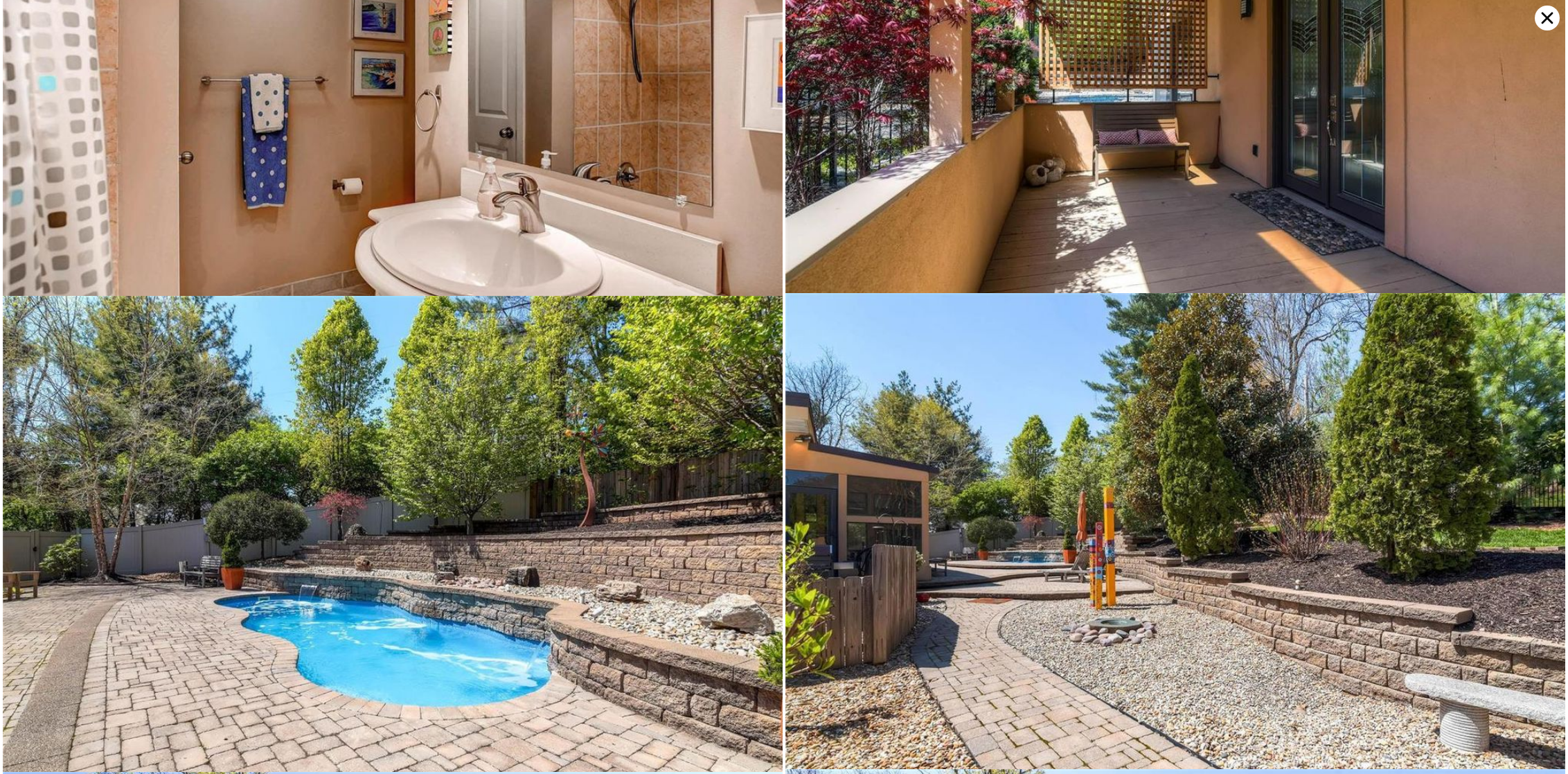
scroll to position [5710, 0]
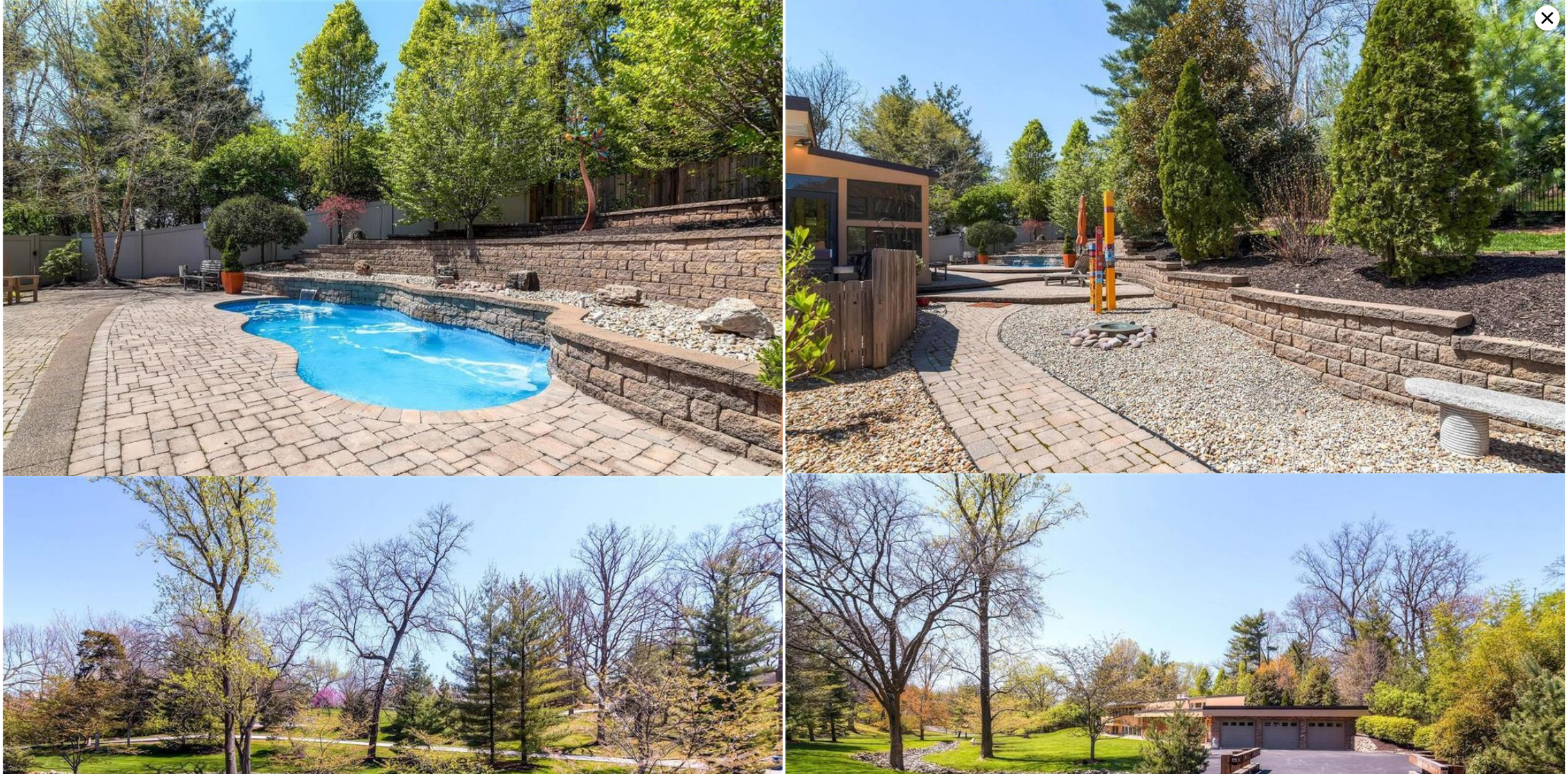
click at [1541, 20] on icon at bounding box center [1548, 18] width 25 height 25
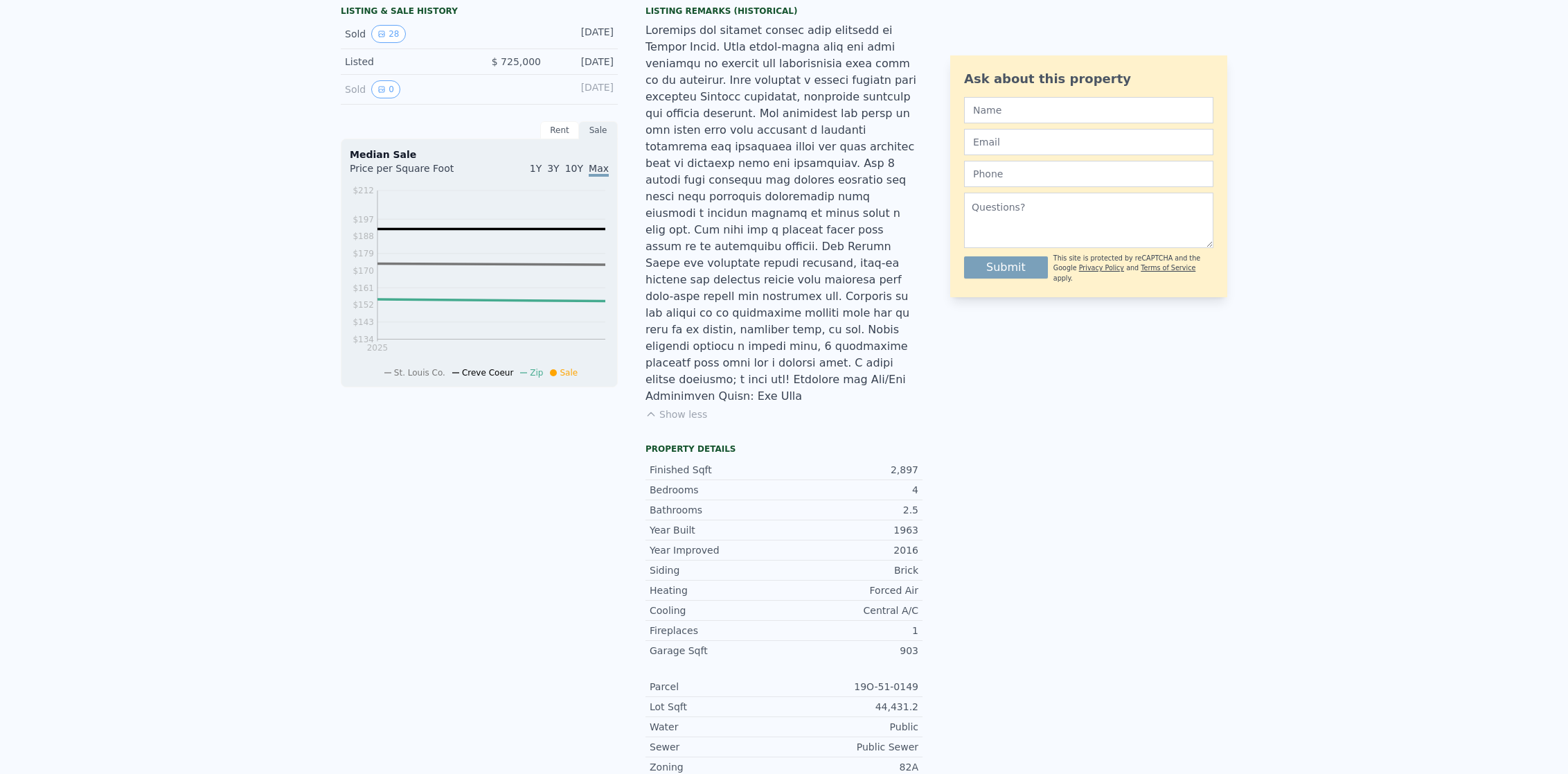
scroll to position [0, 0]
